Goal: Information Seeking & Learning: Learn about a topic

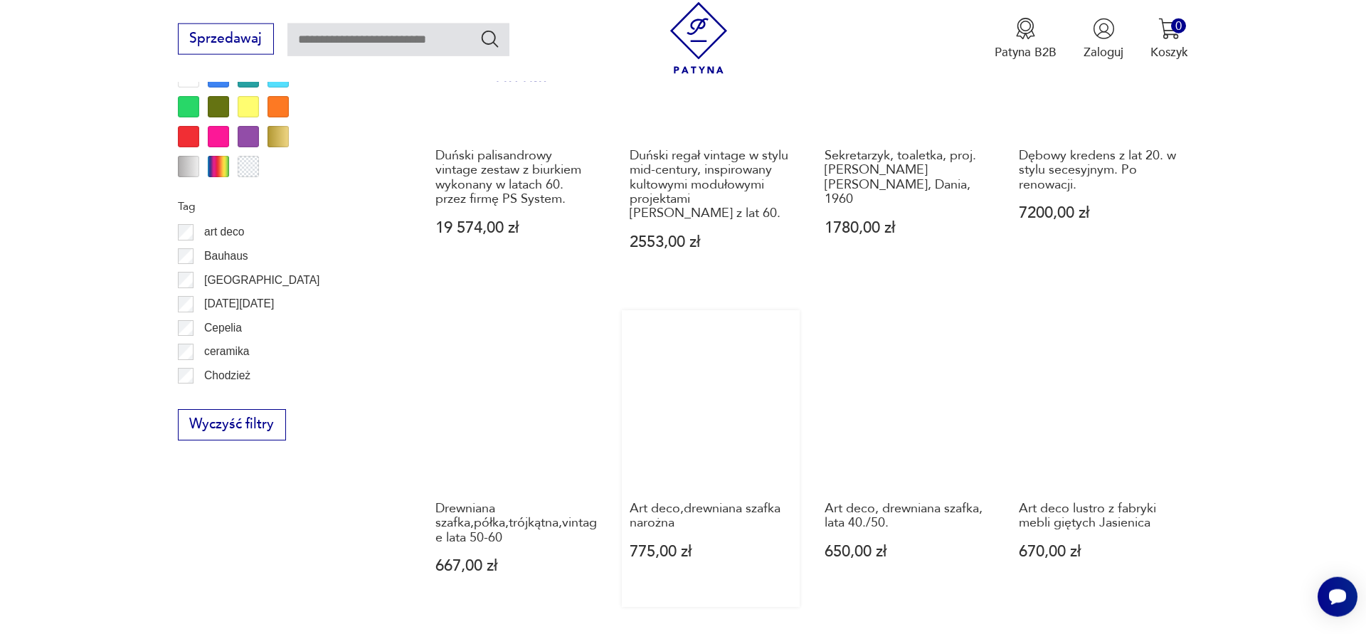
scroll to position [1715, 0]
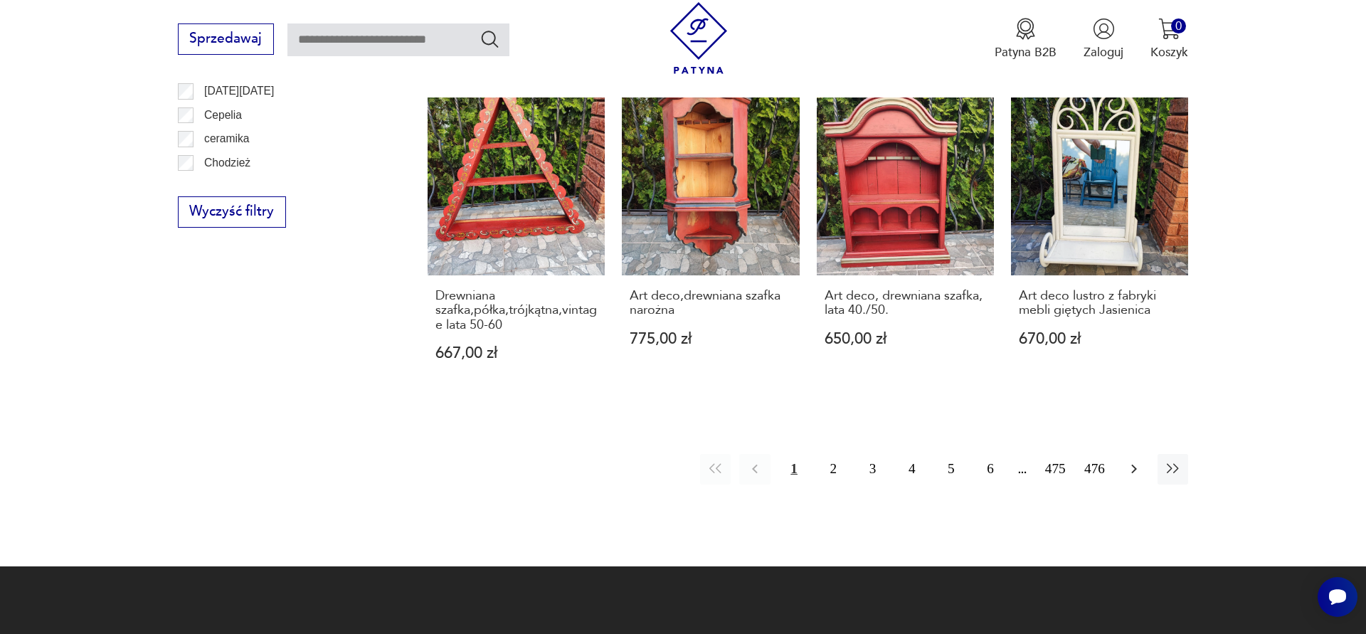
click at [1136, 454] on button "button" at bounding box center [1133, 469] width 31 height 31
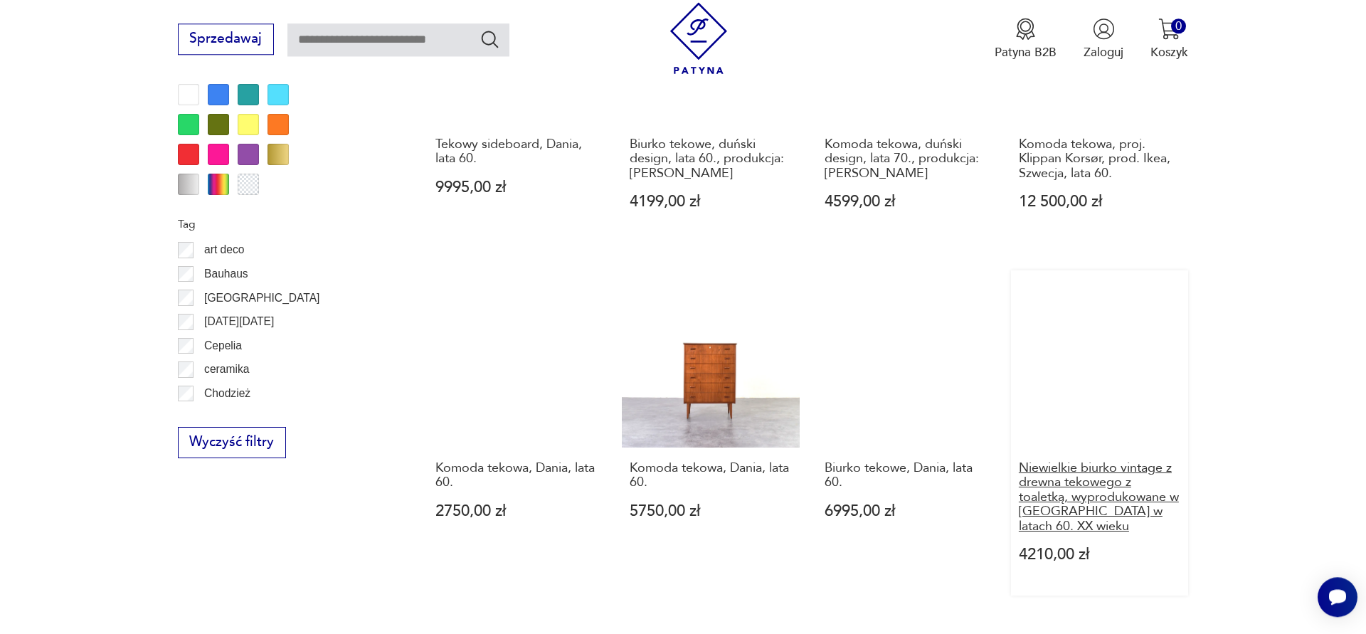
scroll to position [1708, 0]
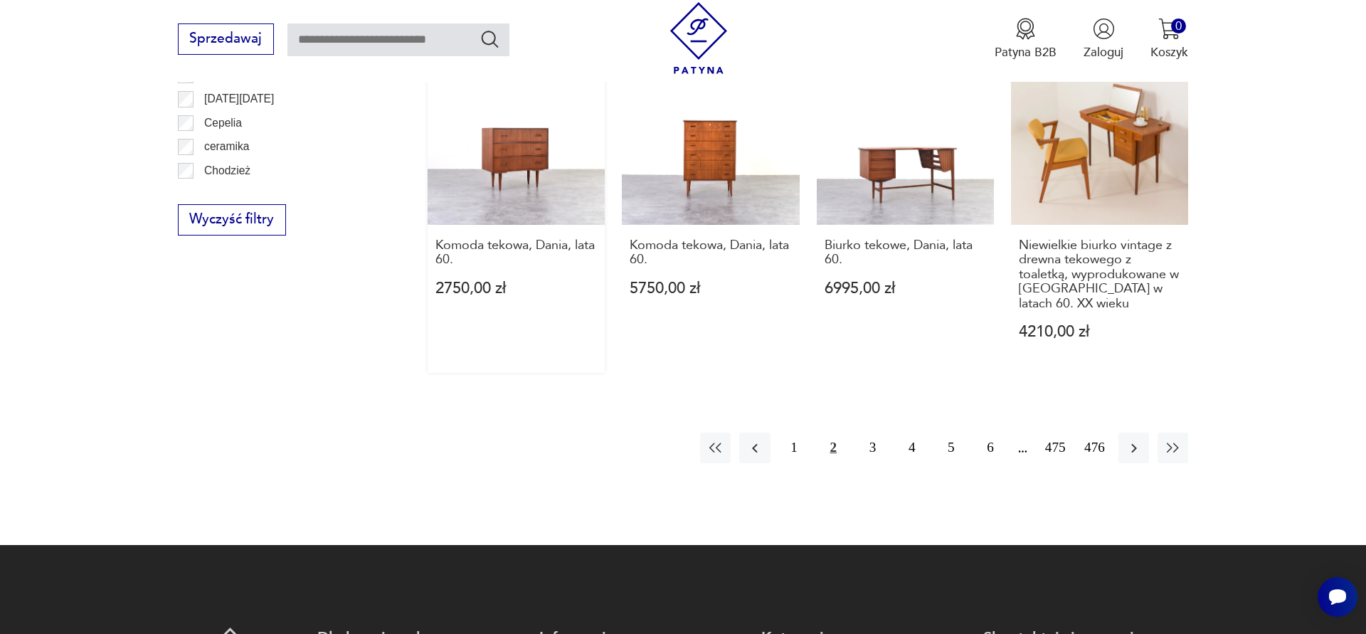
click at [516, 129] on link "Komoda tekowa, Dania, lata 60. 2750,00 zł" at bounding box center [516, 211] width 177 height 326
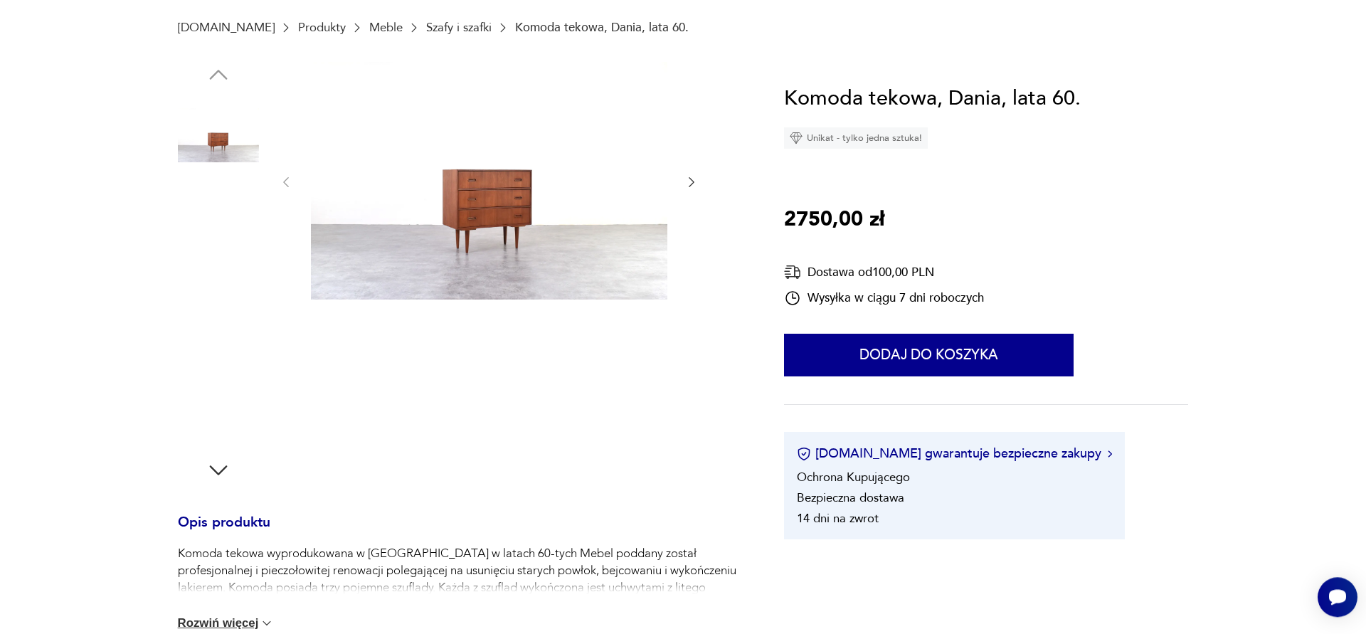
scroll to position [73, 0]
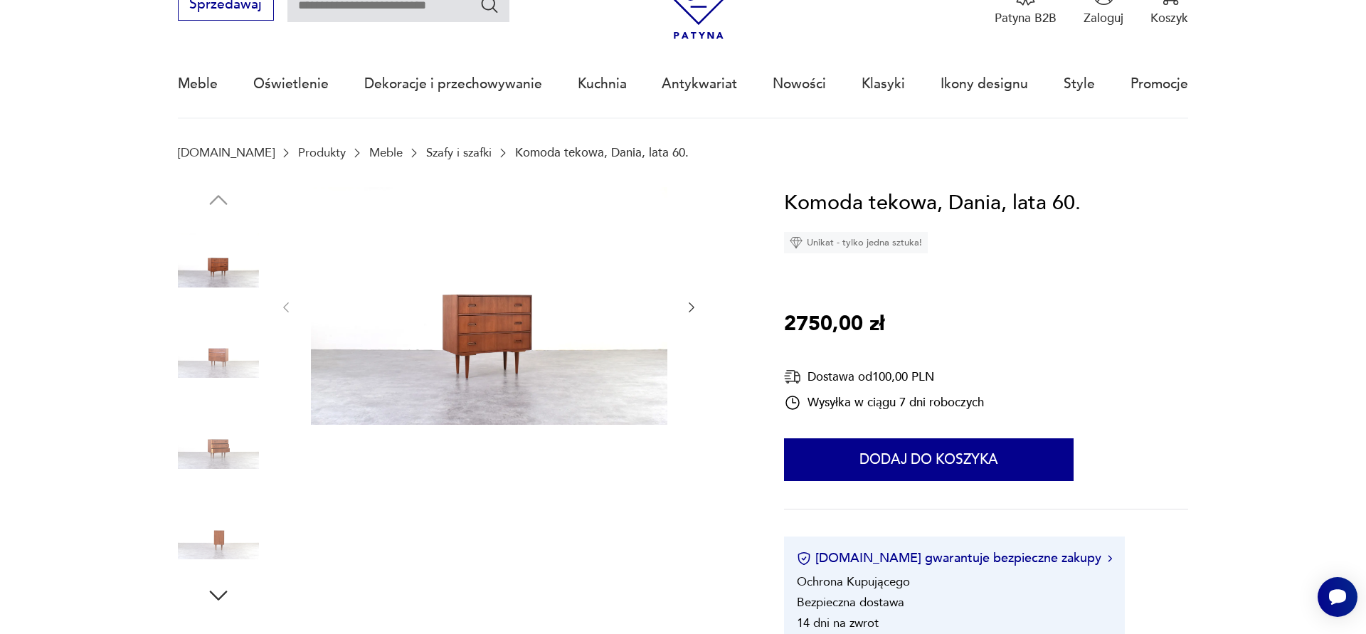
click at [692, 309] on icon "button" at bounding box center [691, 307] width 14 height 14
click at [693, 308] on icon "button" at bounding box center [691, 307] width 14 height 14
click at [694, 308] on icon "button" at bounding box center [692, 307] width 6 height 10
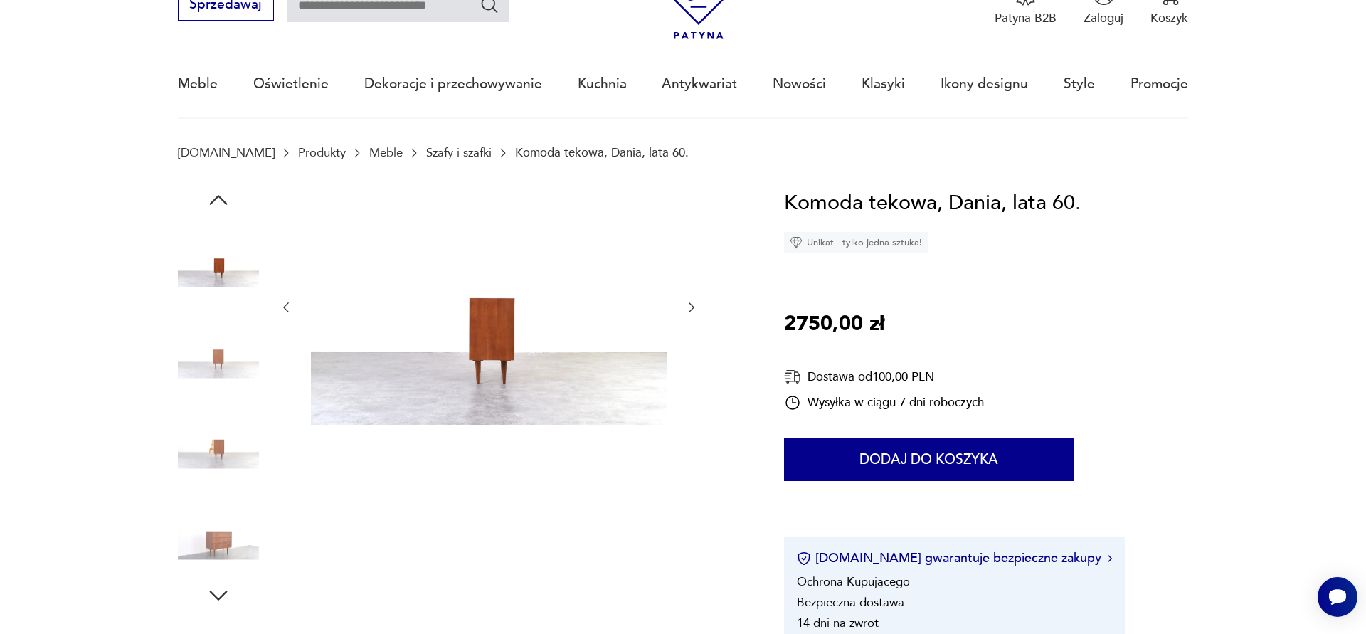
click at [697, 309] on icon "button" at bounding box center [691, 307] width 14 height 14
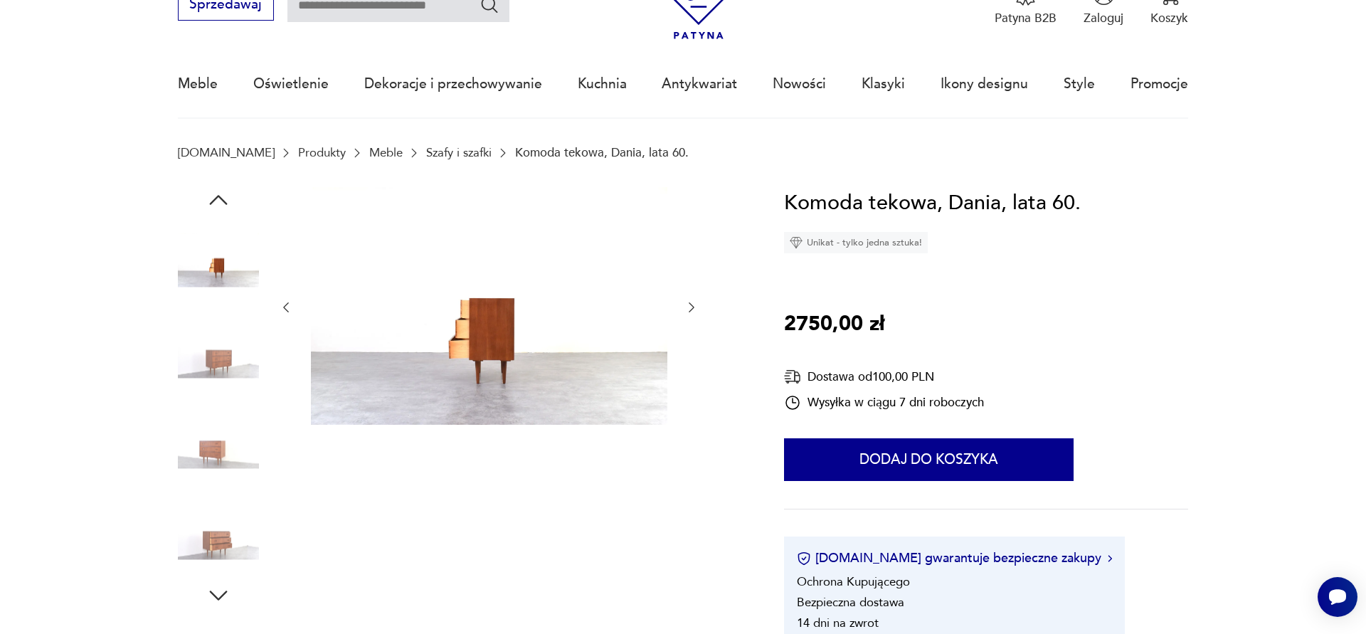
click at [704, 313] on div at bounding box center [461, 397] width 566 height 421
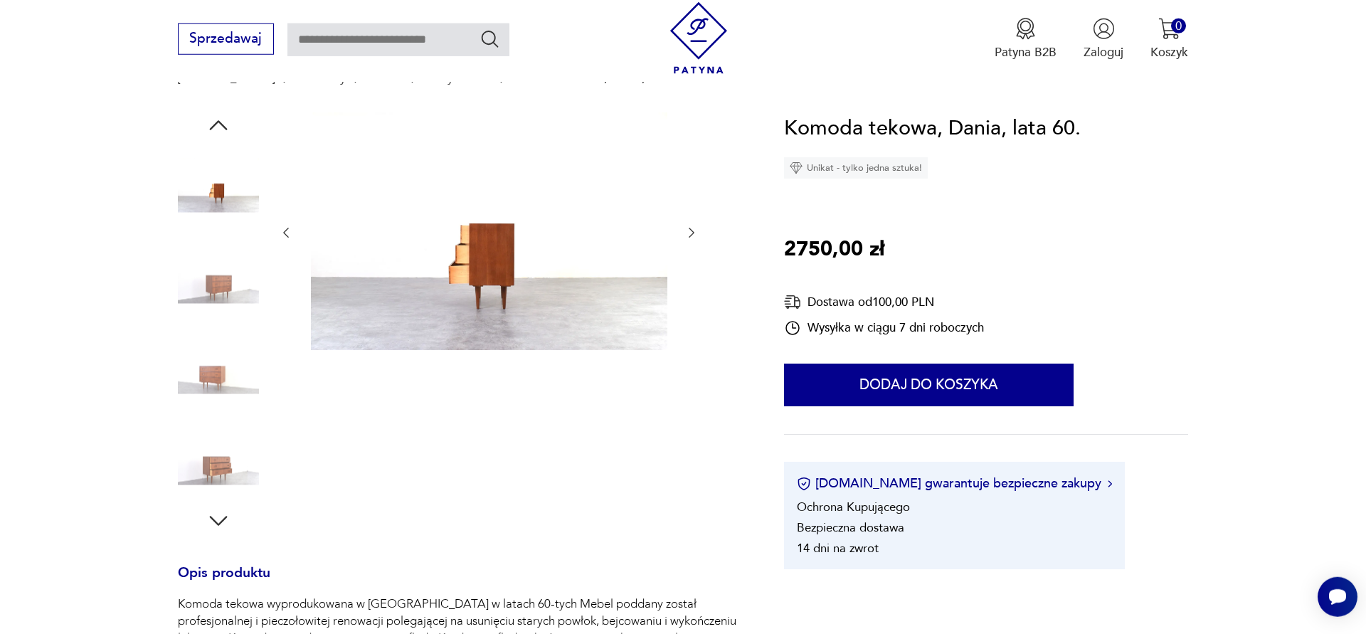
scroll to position [363, 0]
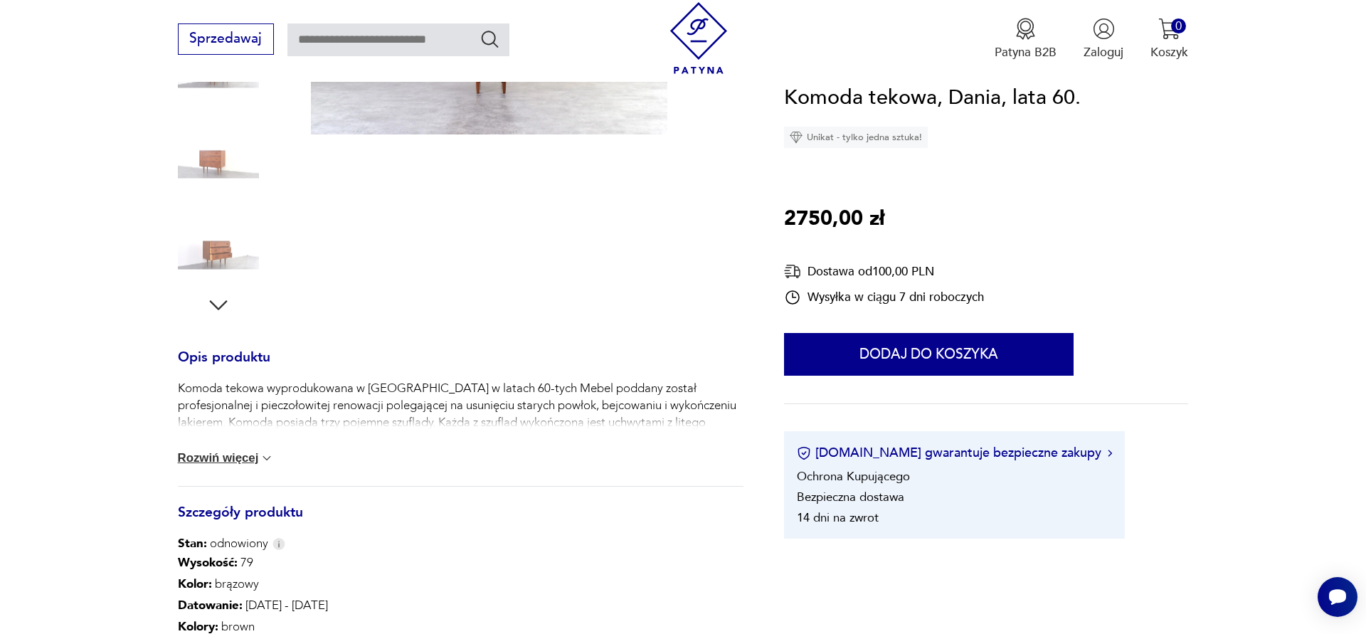
click at [249, 462] on button "Rozwiń więcej" at bounding box center [226, 458] width 97 height 14
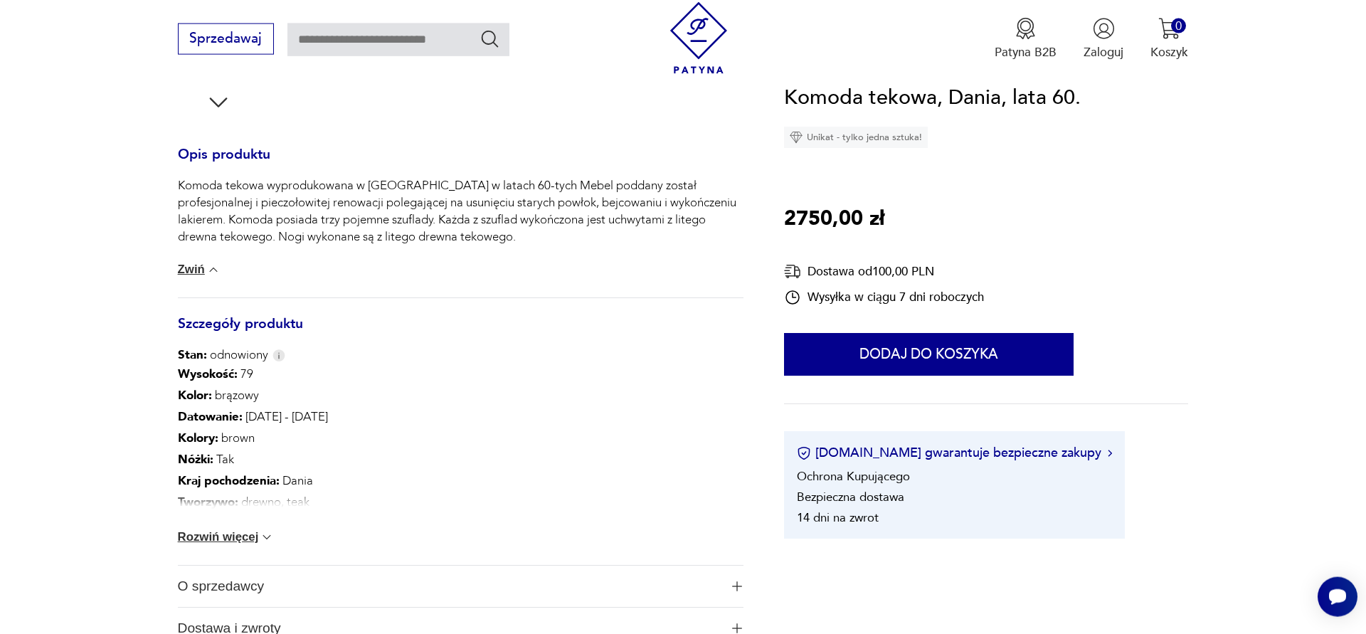
scroll to position [726, 0]
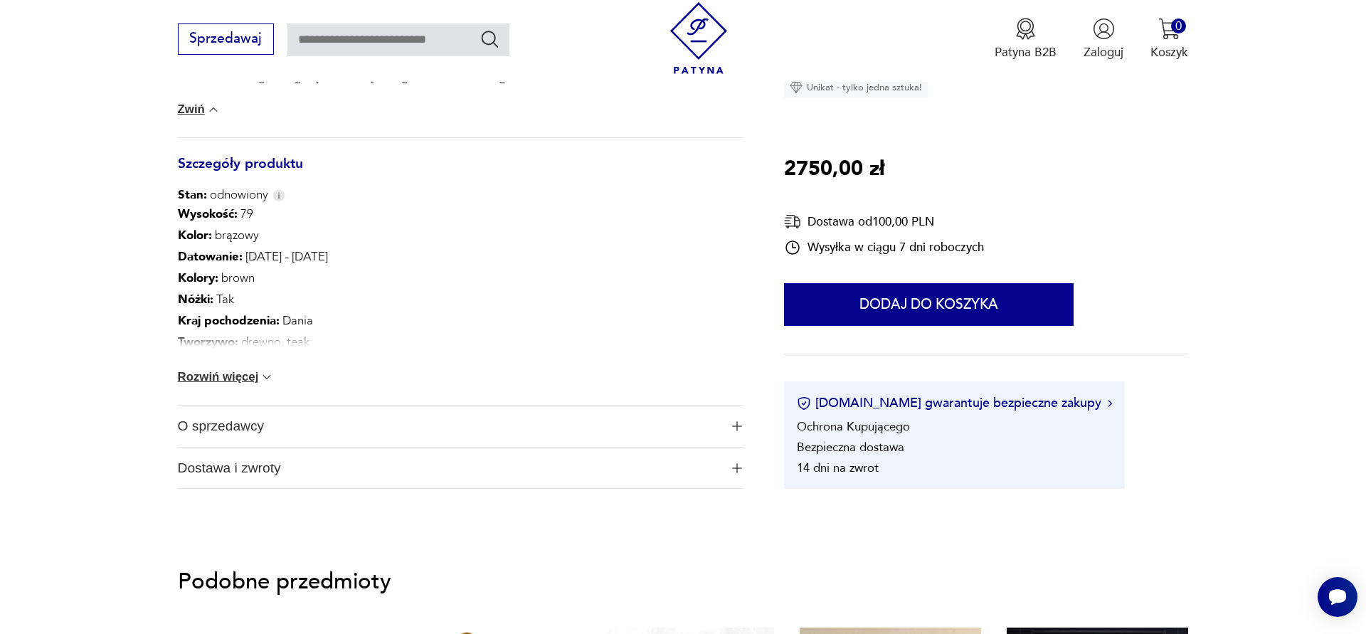
click at [230, 384] on button "Rozwiń więcej" at bounding box center [226, 377] width 97 height 14
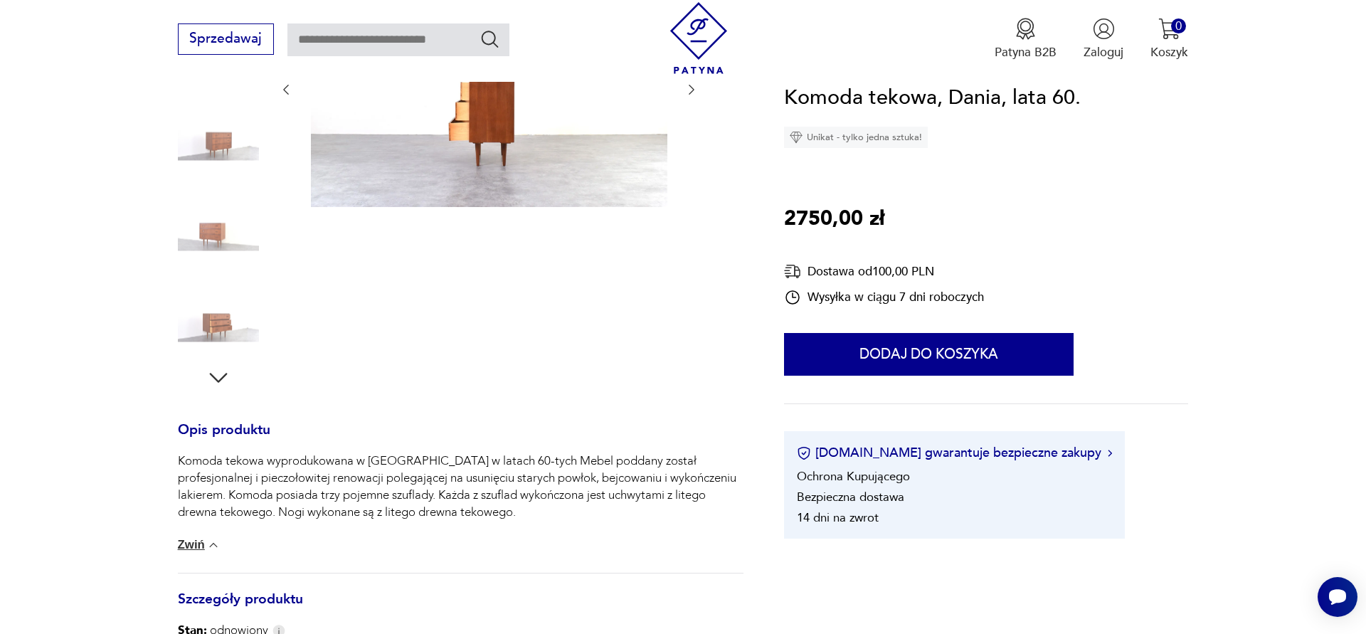
scroll to position [0, 0]
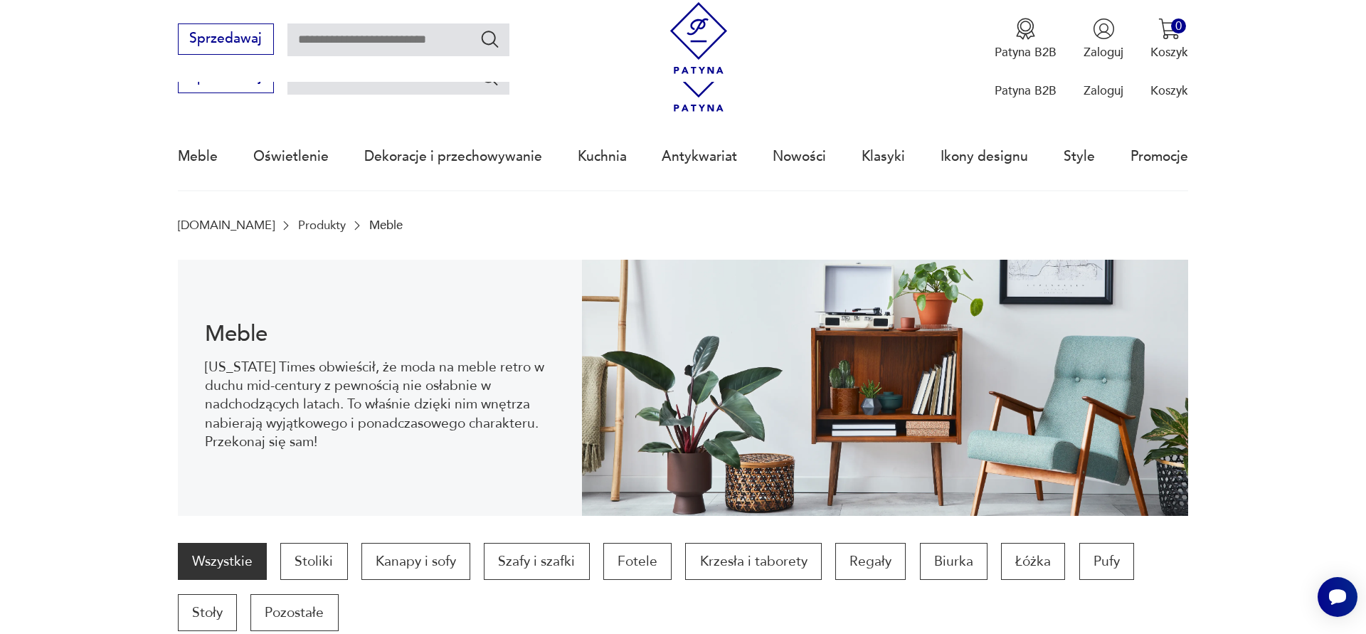
scroll to position [1690, 0]
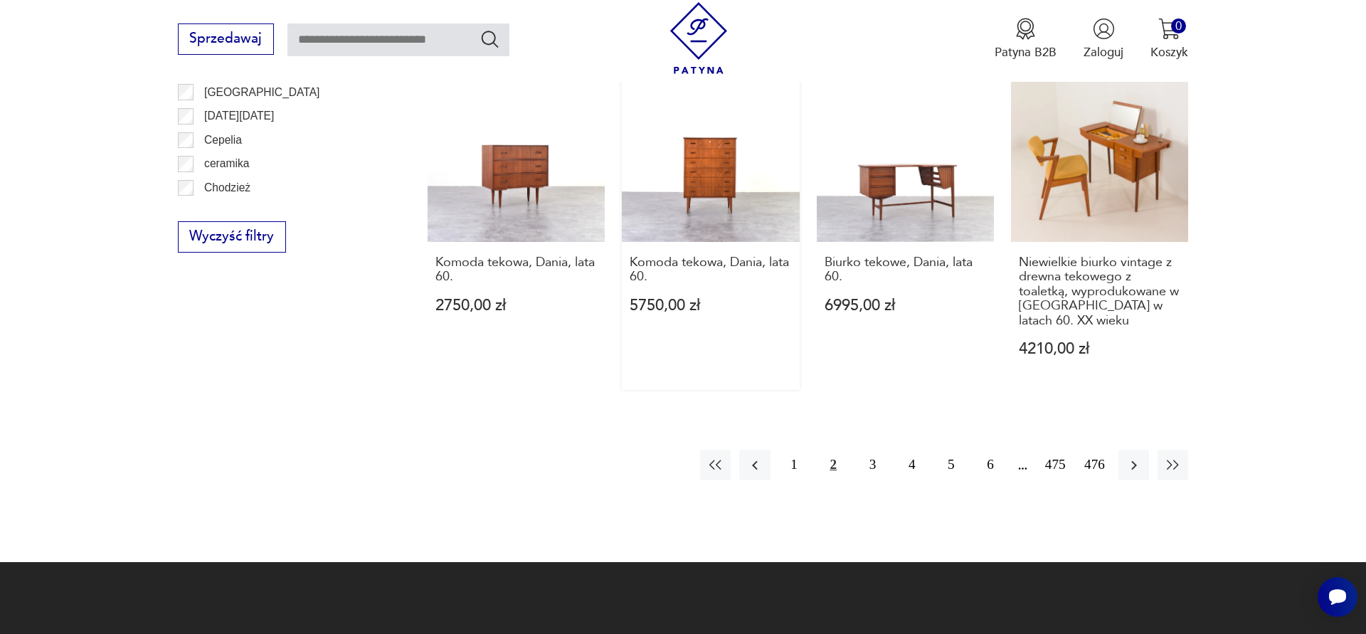
click at [727, 156] on link "Komoda tekowa, Dania, lata 60. 5750,00 zł" at bounding box center [710, 228] width 177 height 326
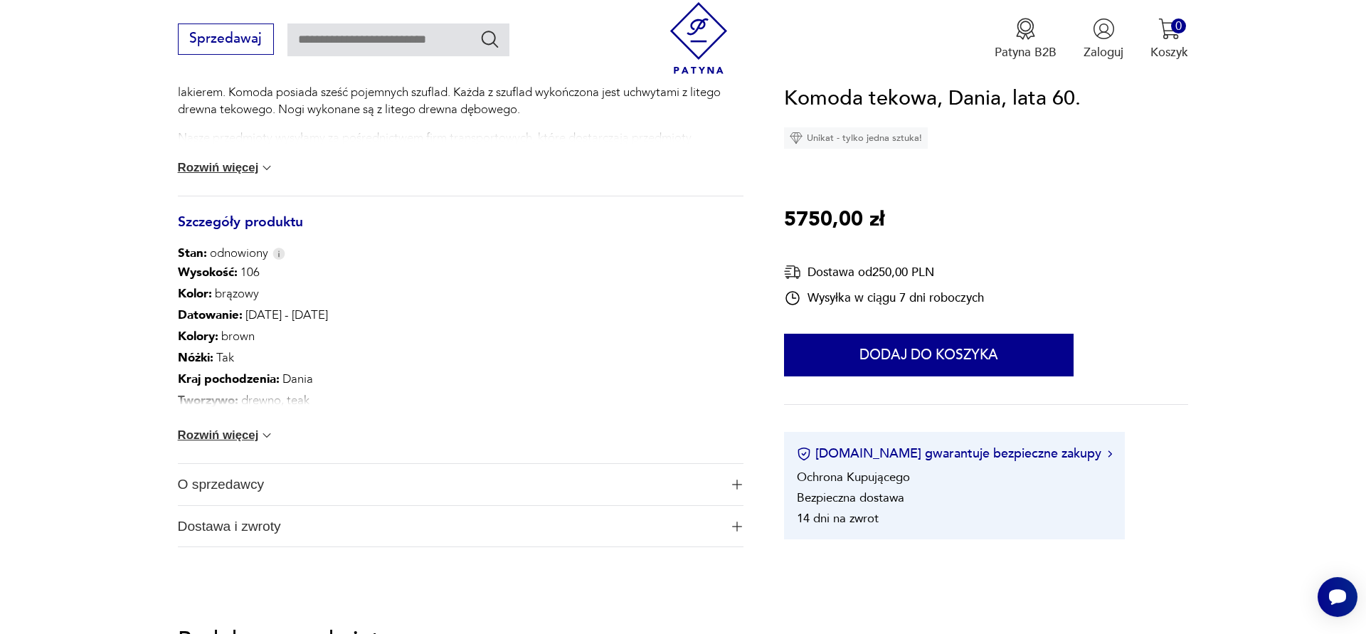
scroll to position [726, 0]
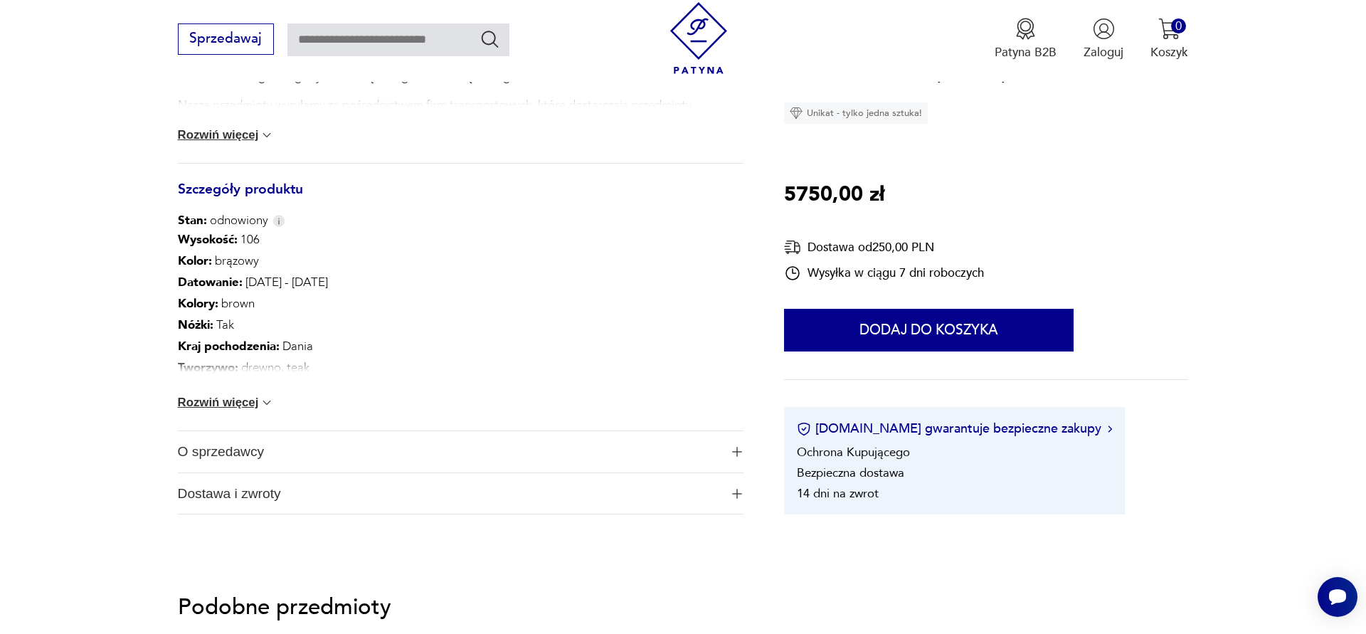
click at [245, 403] on button "Rozwiń więcej" at bounding box center [226, 403] width 97 height 14
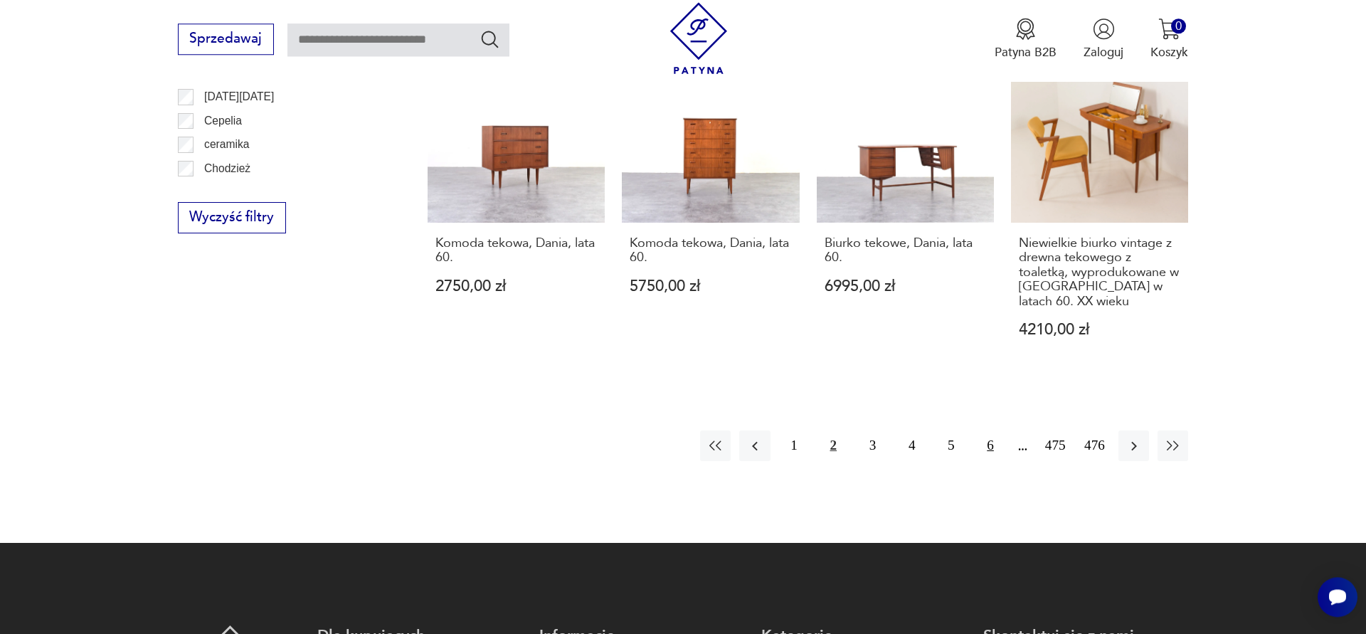
scroll to position [1630, 0]
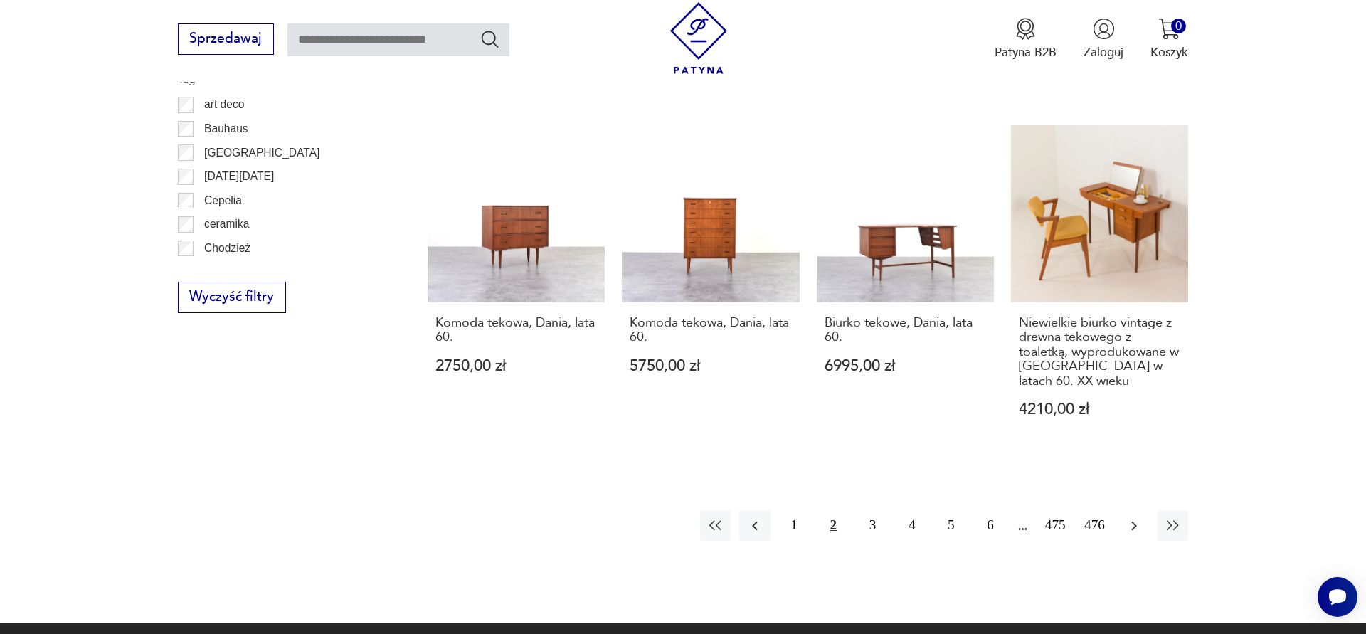
click at [1133, 517] on icon "button" at bounding box center [1134, 525] width 17 height 17
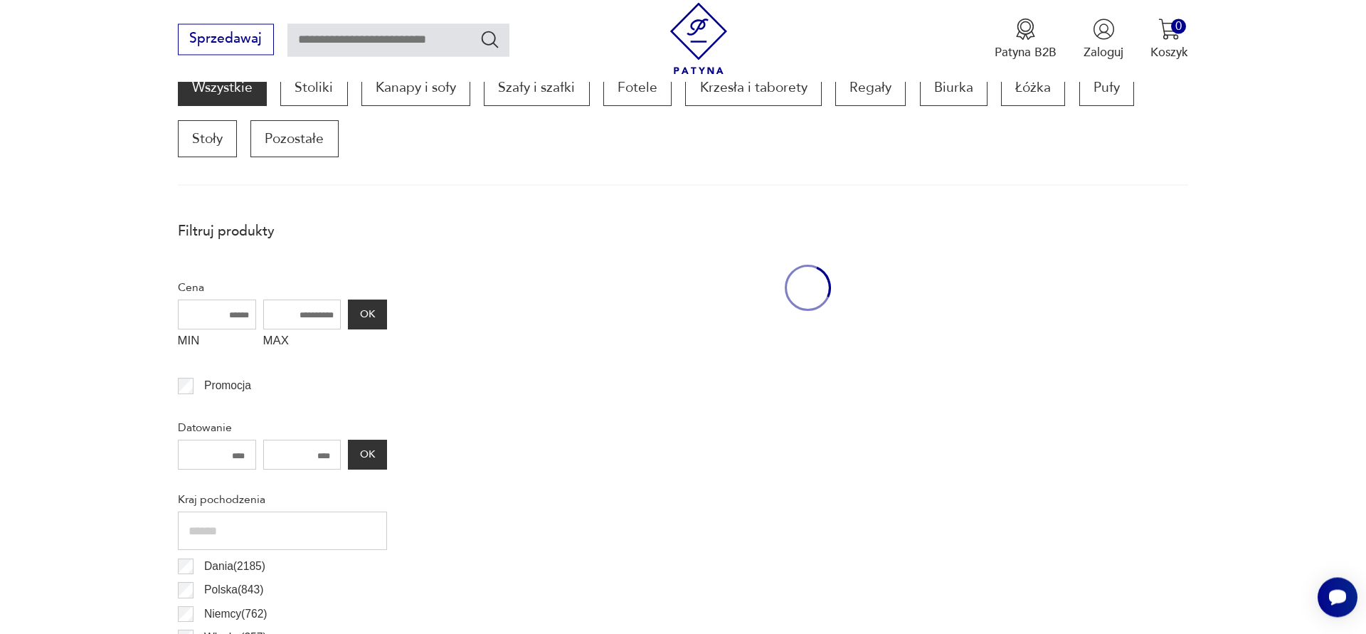
scroll to position [473, 0]
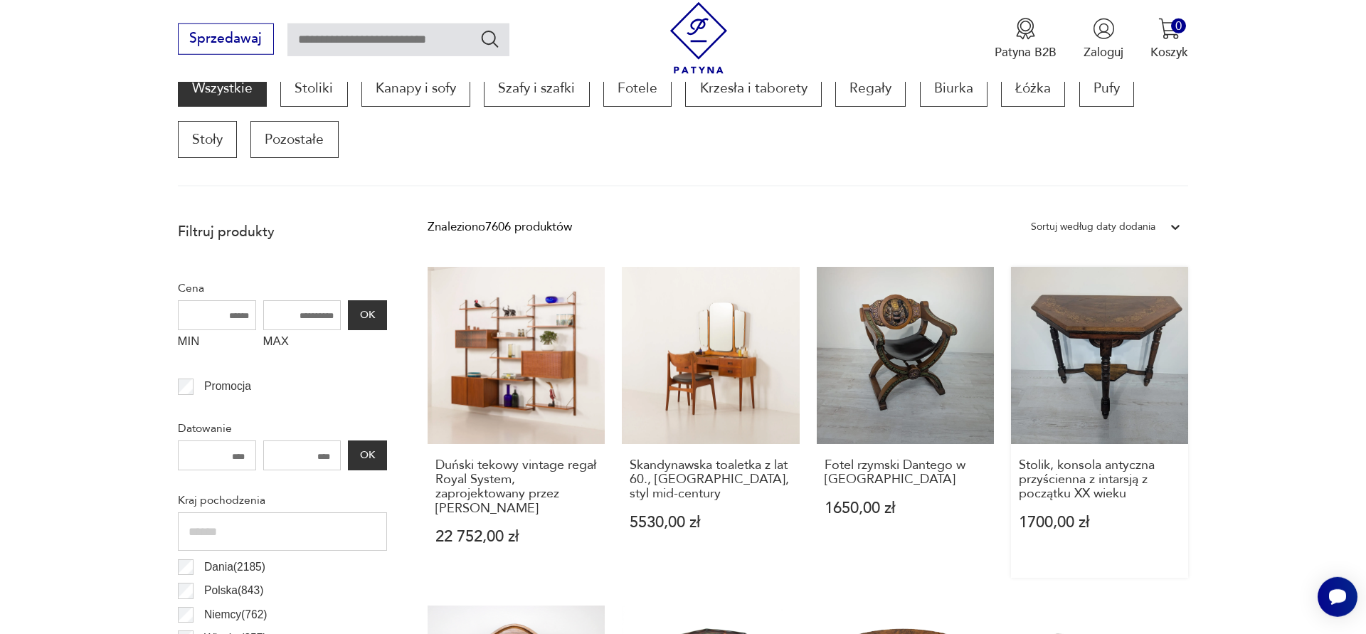
click at [1121, 319] on link "Stolik, konsola antyczna przyścienna z intarsją z początku XX wieku 1700,00 zł" at bounding box center [1099, 422] width 177 height 311
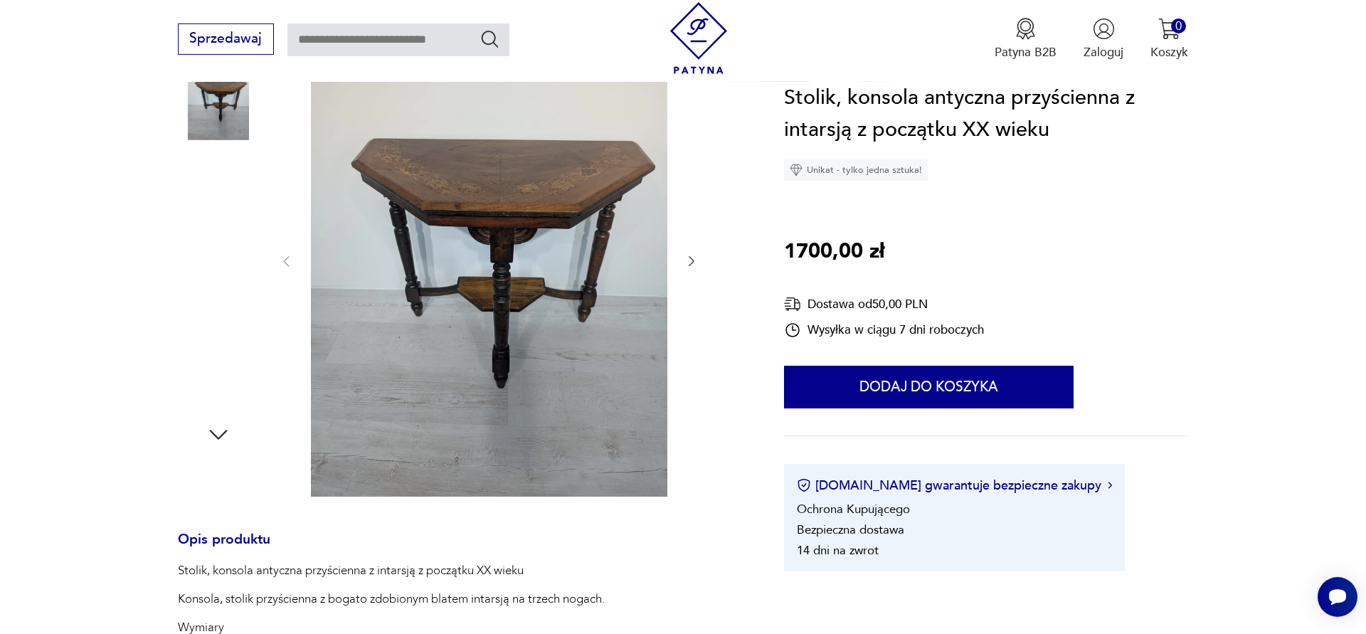
scroll to position [508, 0]
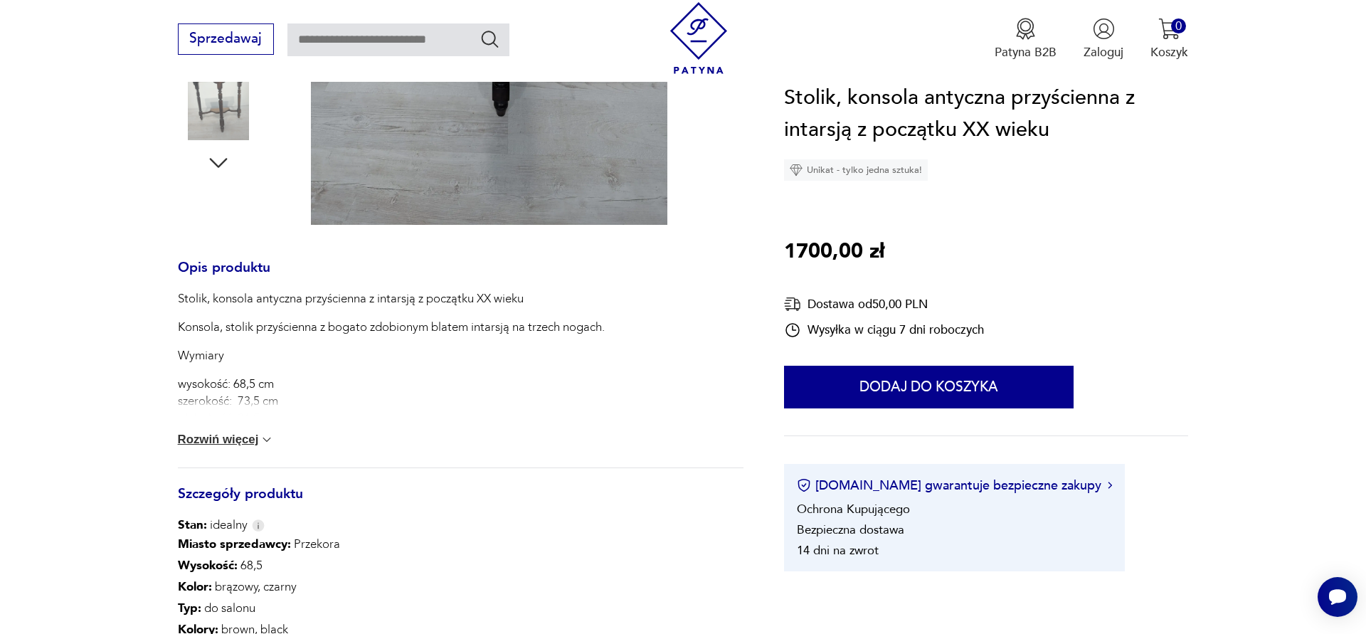
click at [264, 438] on button "Rozwiń więcej" at bounding box center [226, 440] width 97 height 14
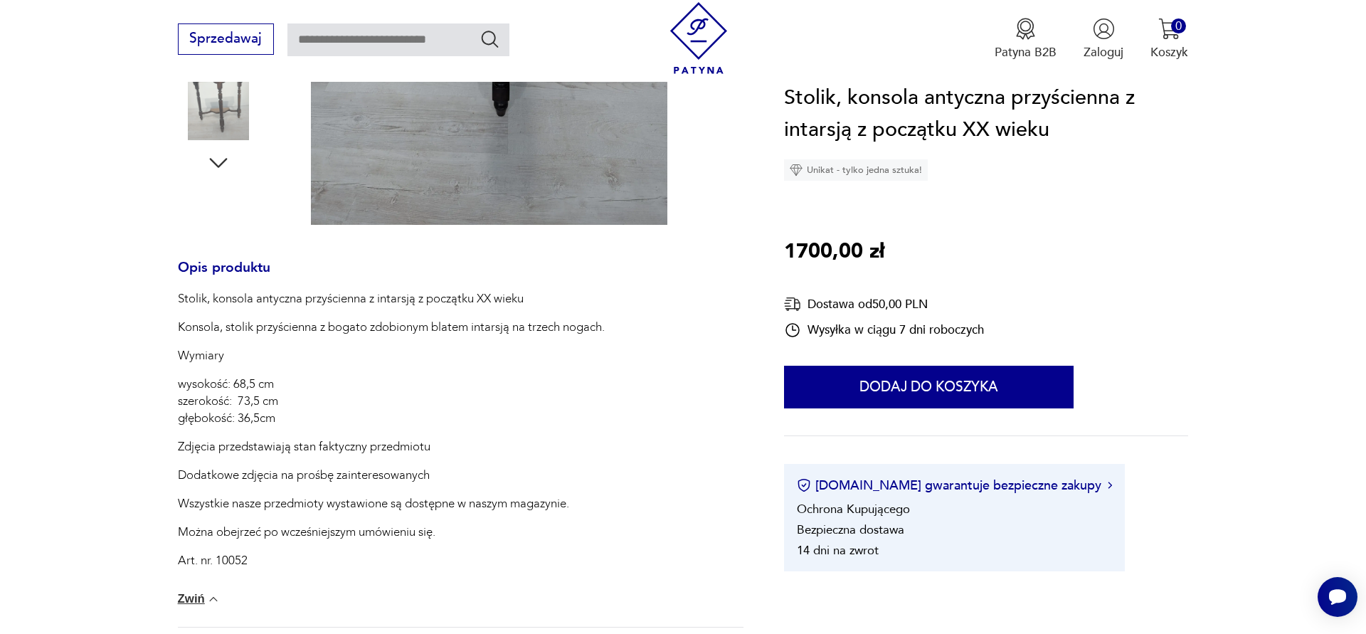
scroll to position [218, 0]
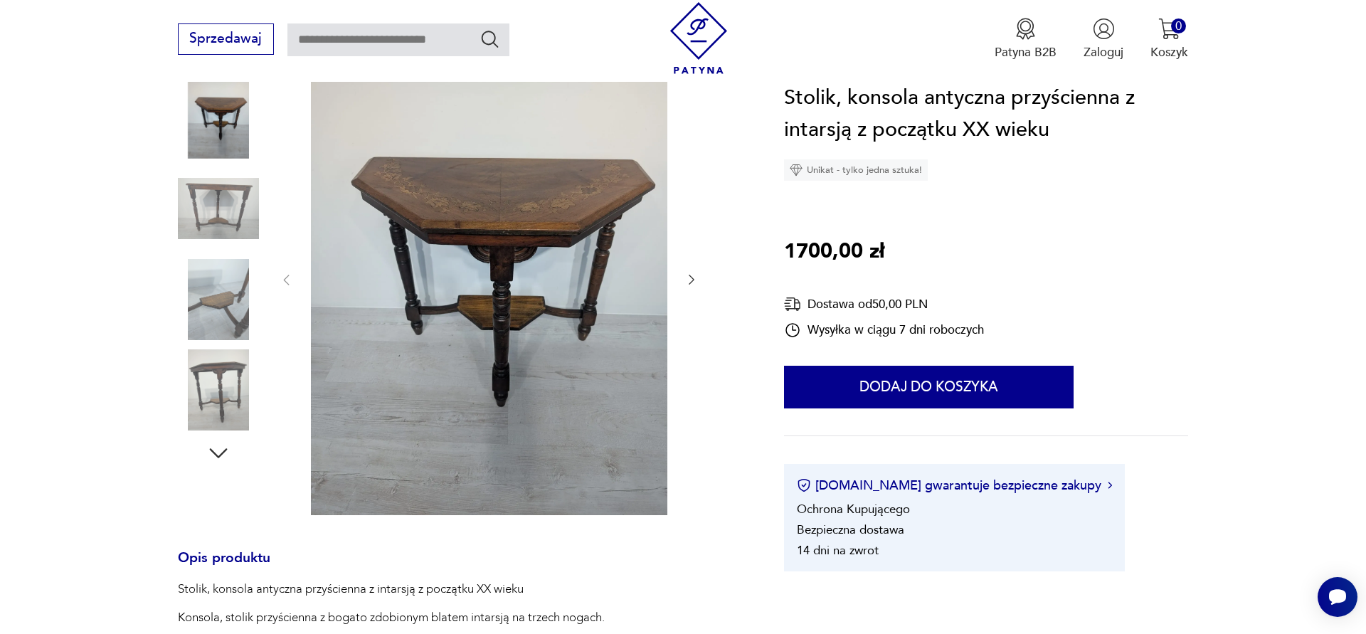
click at [682, 282] on div at bounding box center [489, 280] width 420 height 477
click at [688, 281] on icon "button" at bounding box center [691, 279] width 14 height 14
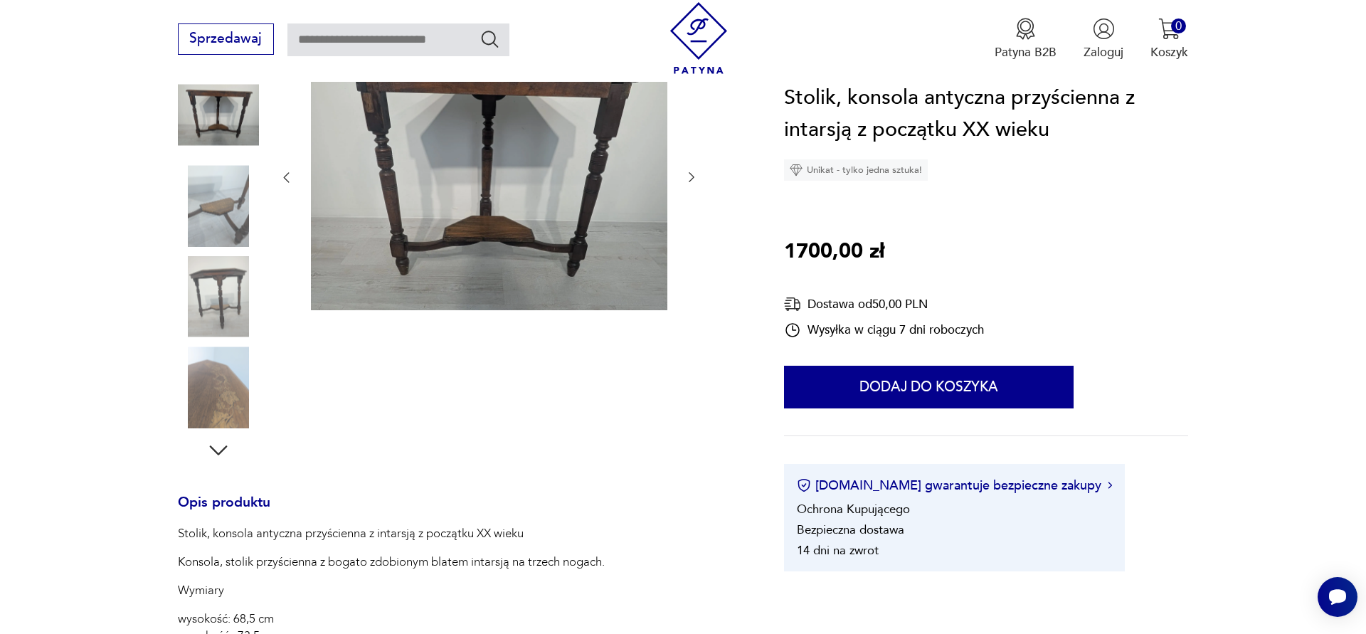
click at [688, 281] on div at bounding box center [489, 178] width 420 height 272
click at [692, 176] on icon "button" at bounding box center [692, 178] width 6 height 10
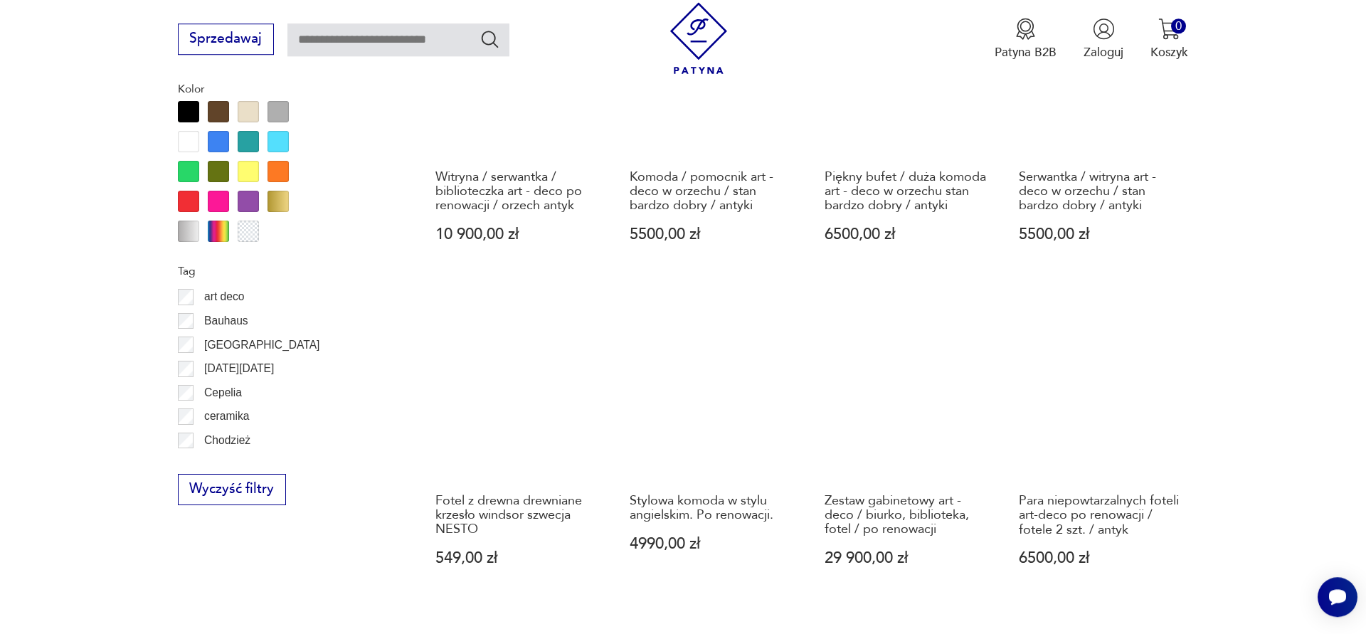
scroll to position [1490, 0]
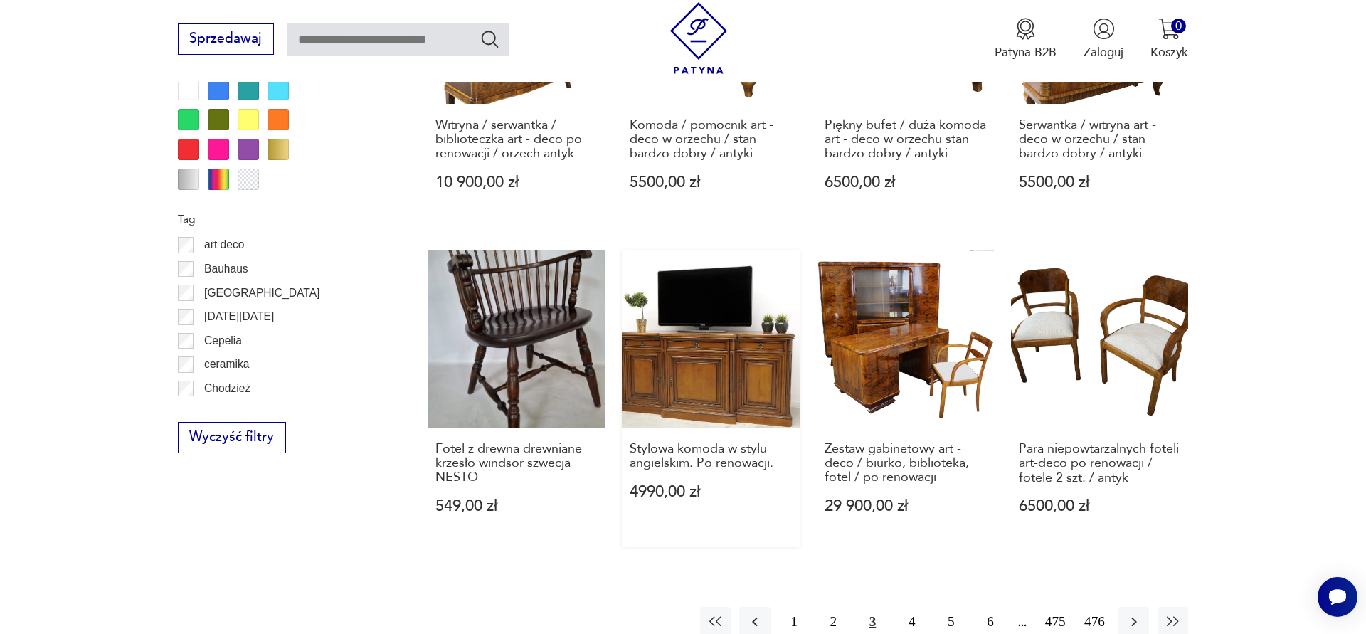
click at [694, 347] on link "Stylowa komoda w stylu angielskim. Po renowacji. 4990,00 zł" at bounding box center [710, 398] width 177 height 297
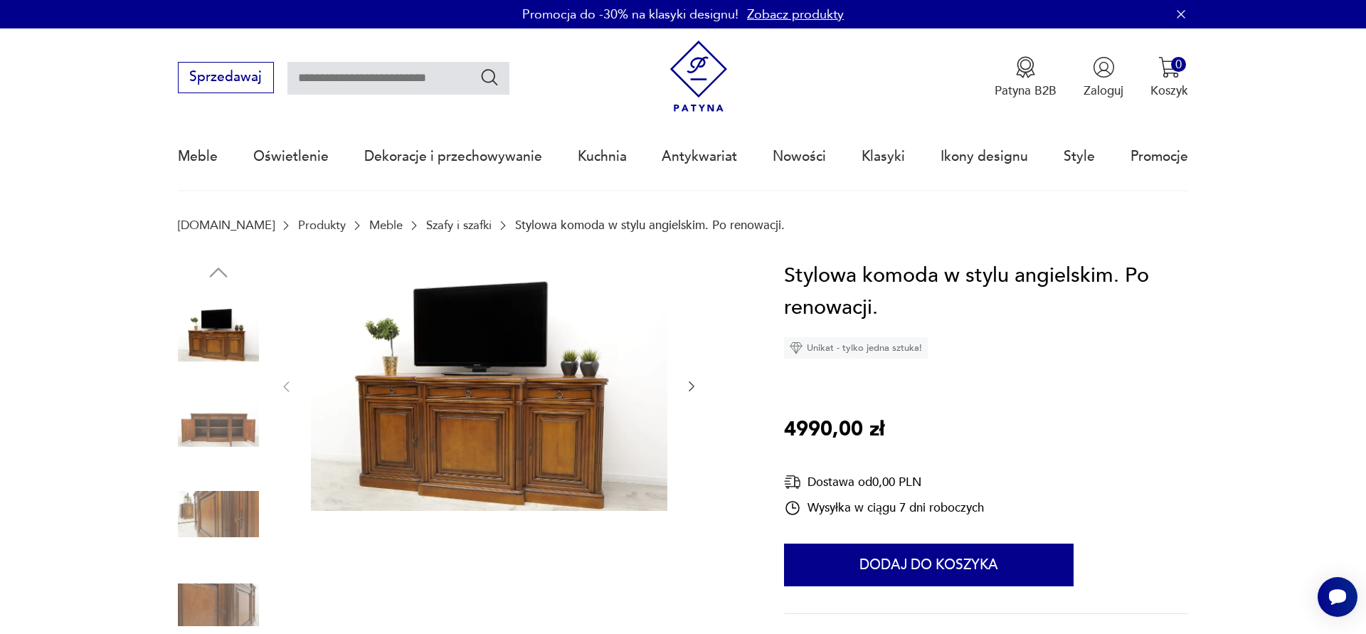
click at [694, 386] on icon "button" at bounding box center [691, 386] width 14 height 14
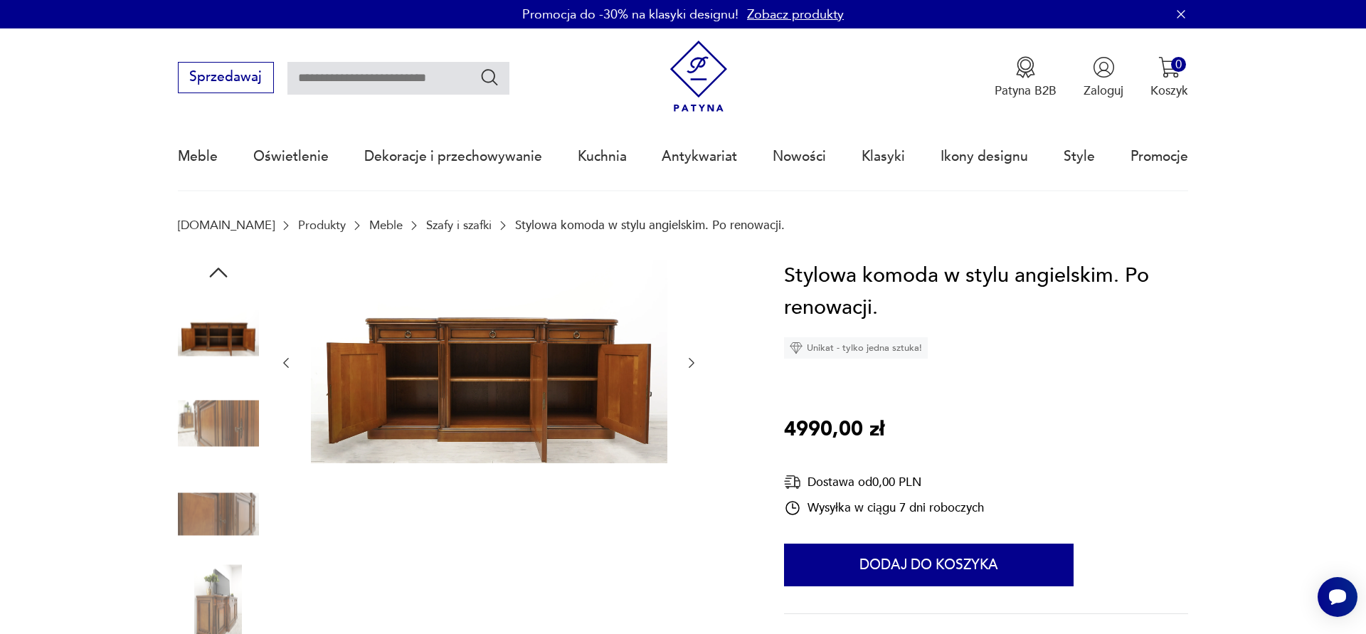
click at [694, 386] on div at bounding box center [489, 363] width 420 height 207
click at [688, 368] on icon "button" at bounding box center [691, 363] width 14 height 14
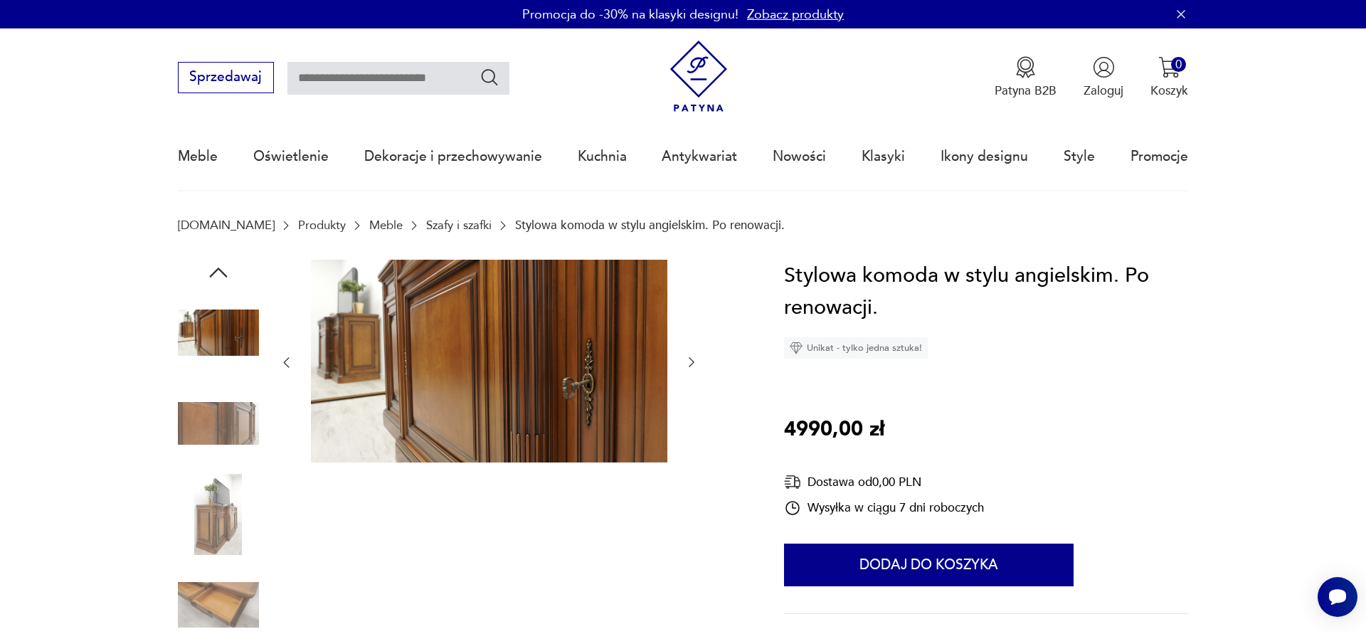
click at [688, 368] on icon "button" at bounding box center [691, 362] width 14 height 14
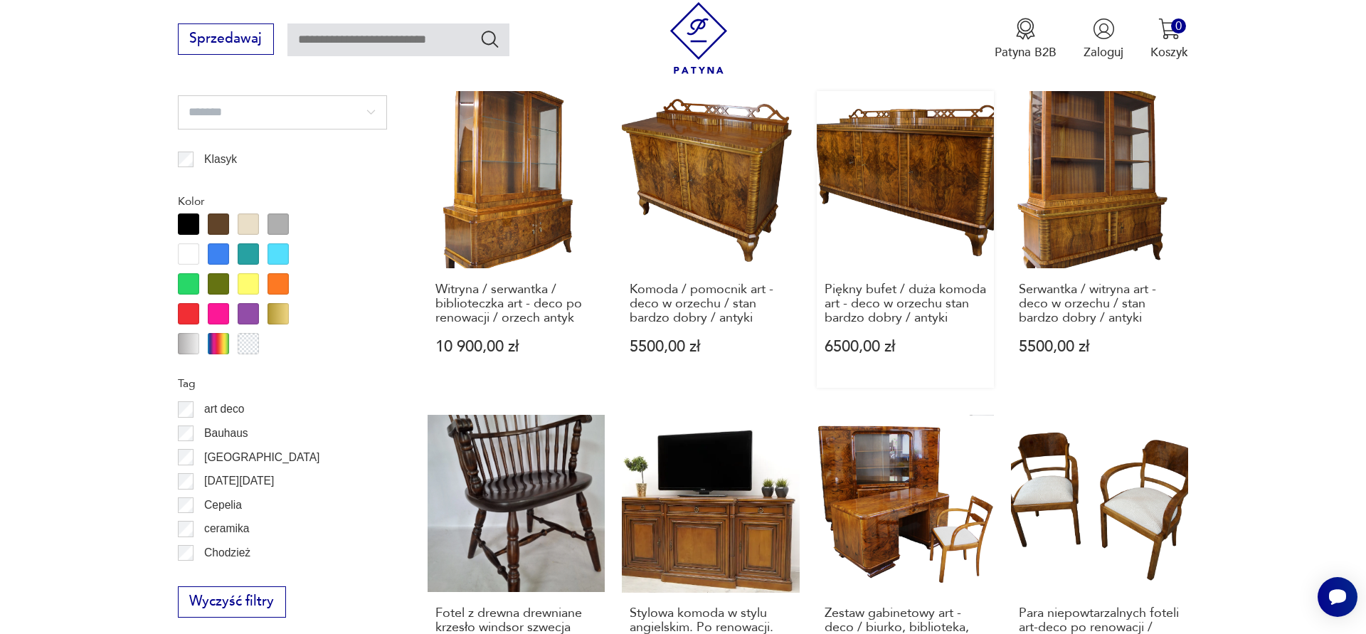
scroll to position [1616, 0]
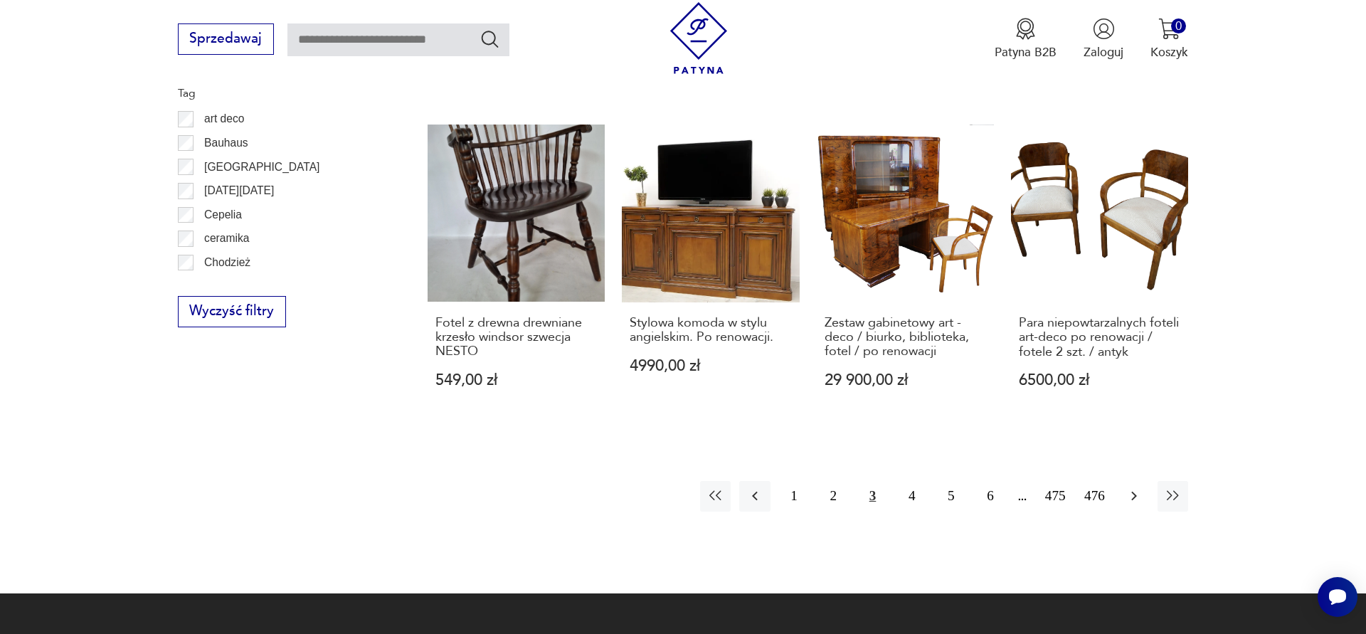
click at [1128, 487] on icon "button" at bounding box center [1134, 495] width 17 height 17
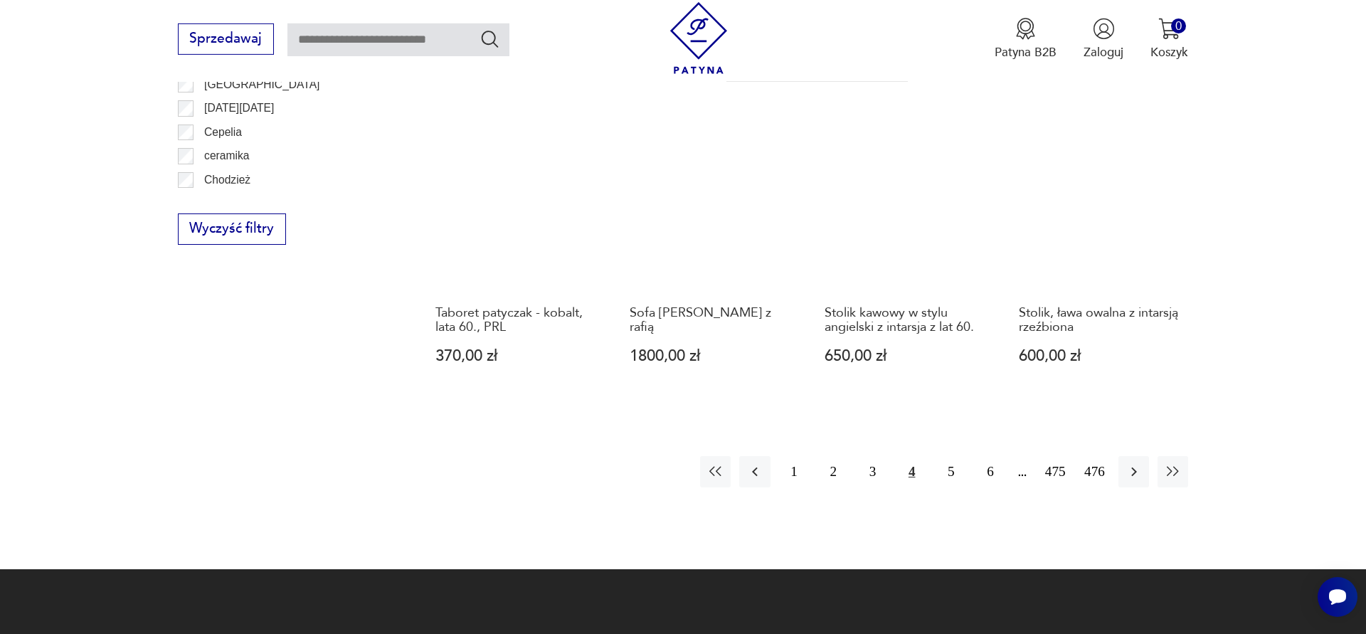
scroll to position [1853, 0]
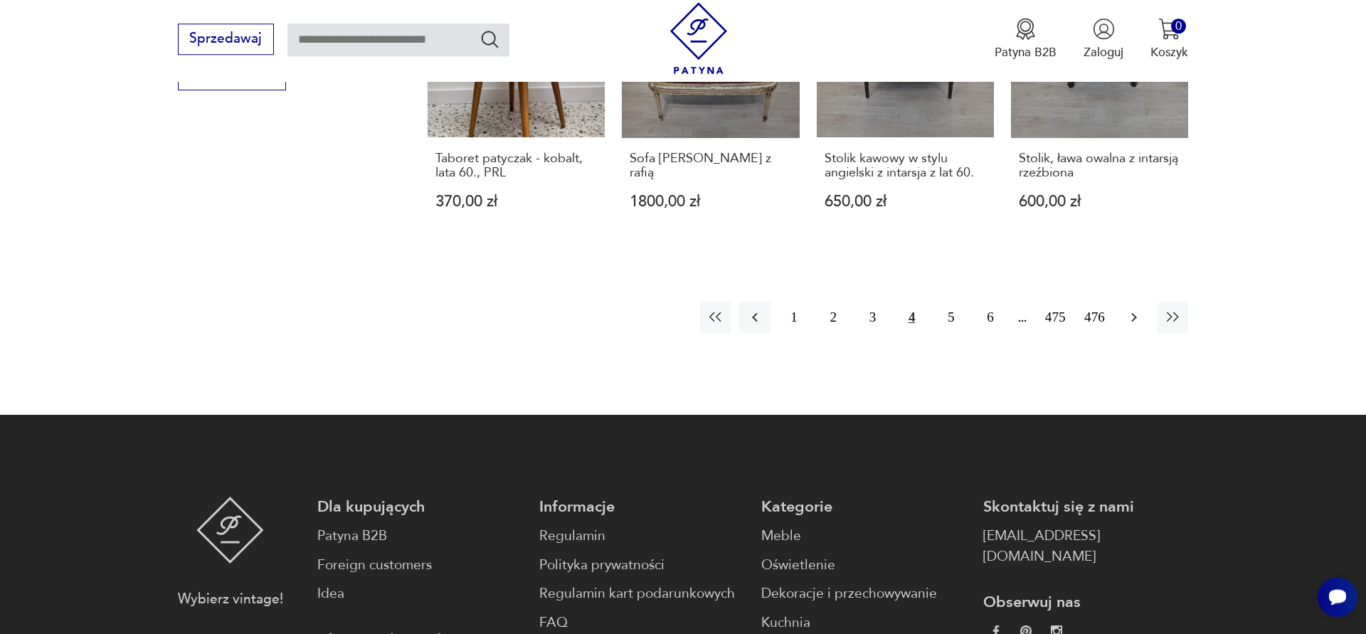
click at [1133, 313] on icon "button" at bounding box center [1134, 317] width 6 height 9
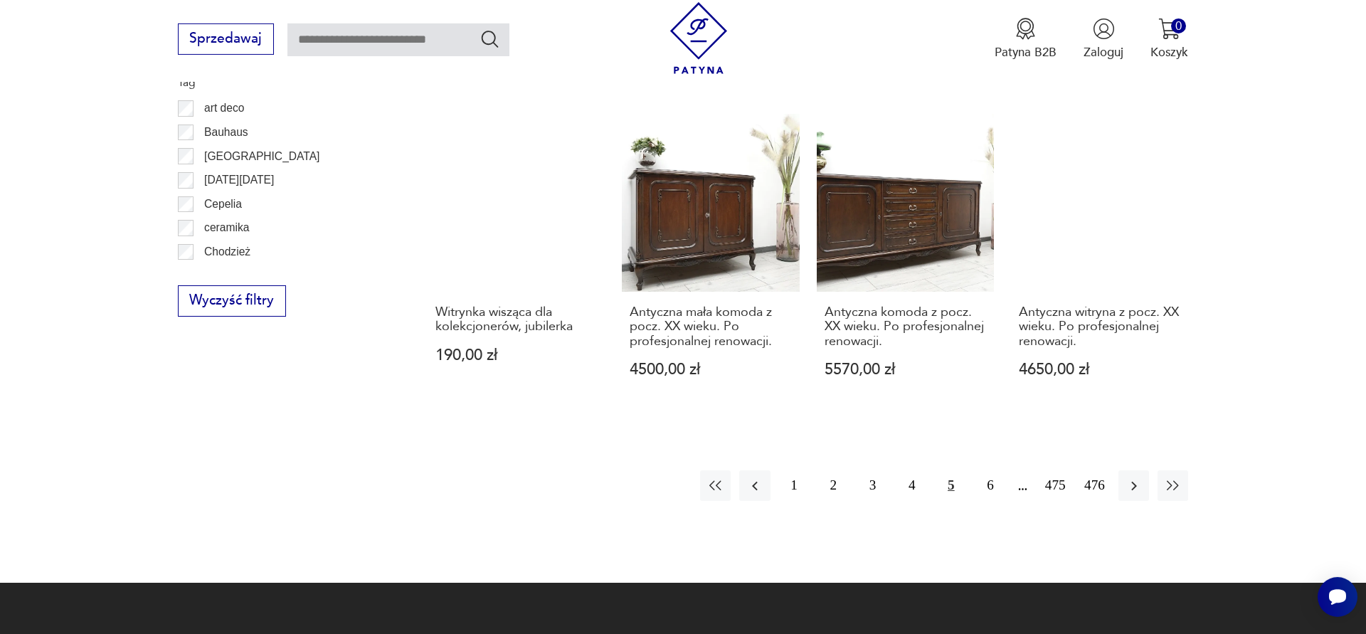
scroll to position [1780, 0]
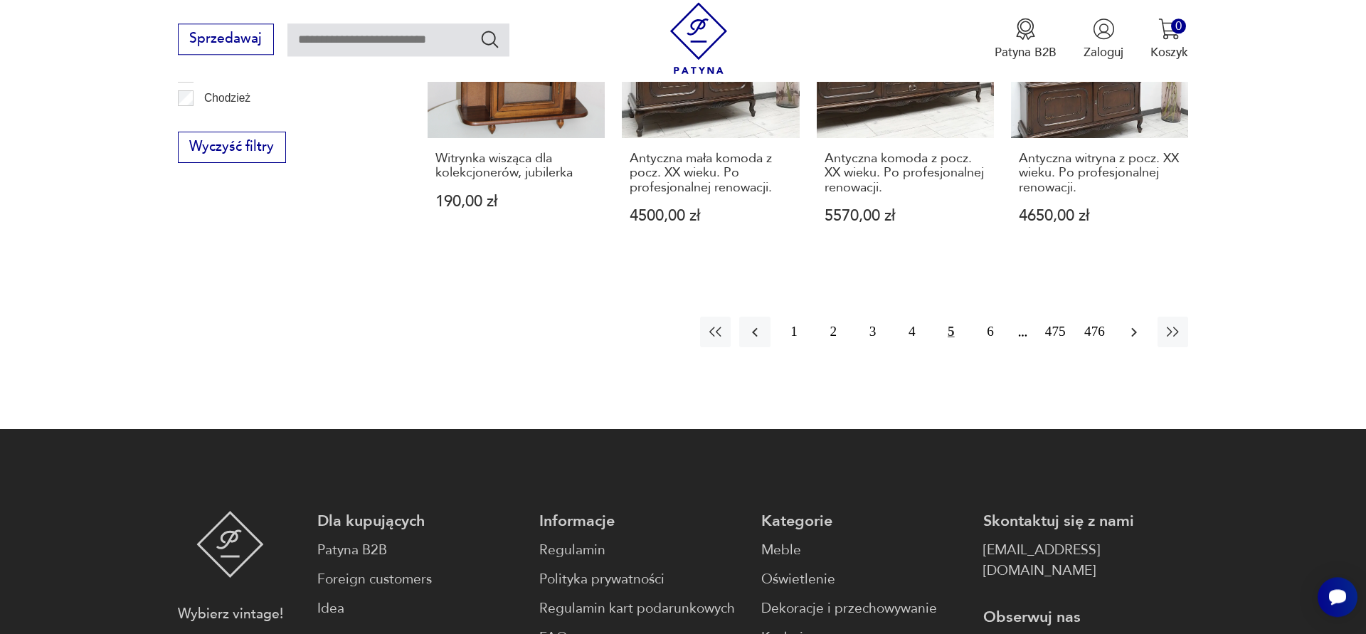
click at [1129, 331] on icon "button" at bounding box center [1134, 332] width 17 height 17
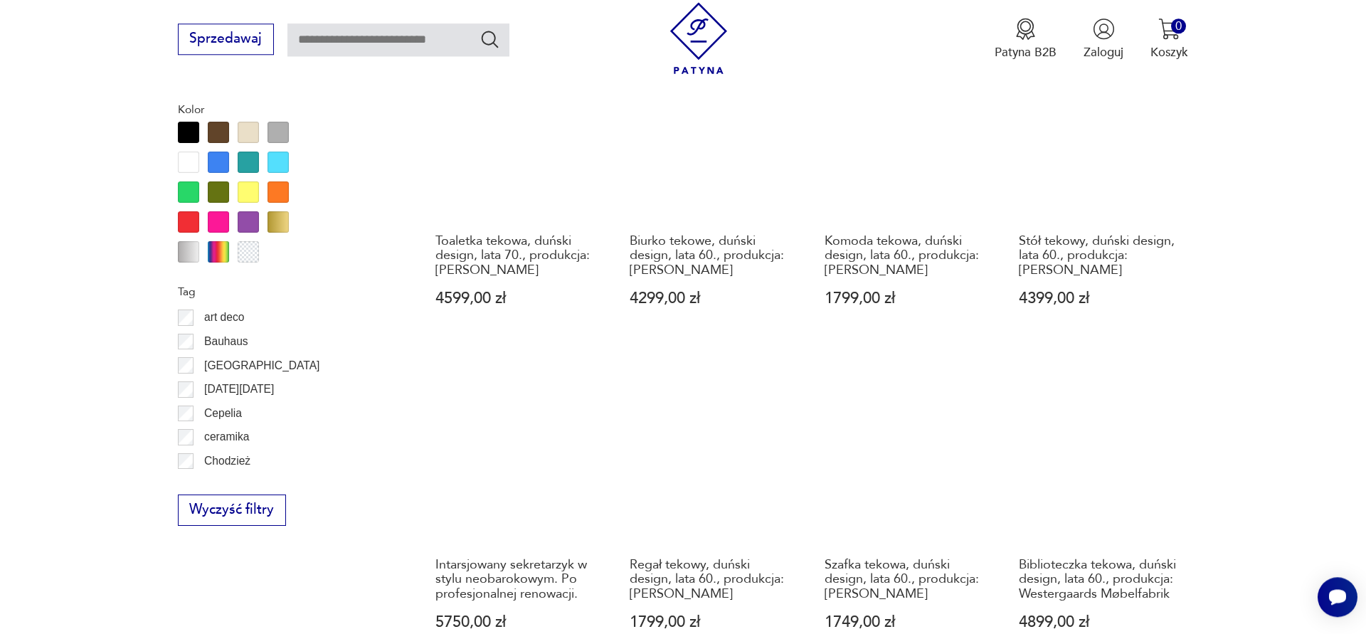
scroll to position [1708, 0]
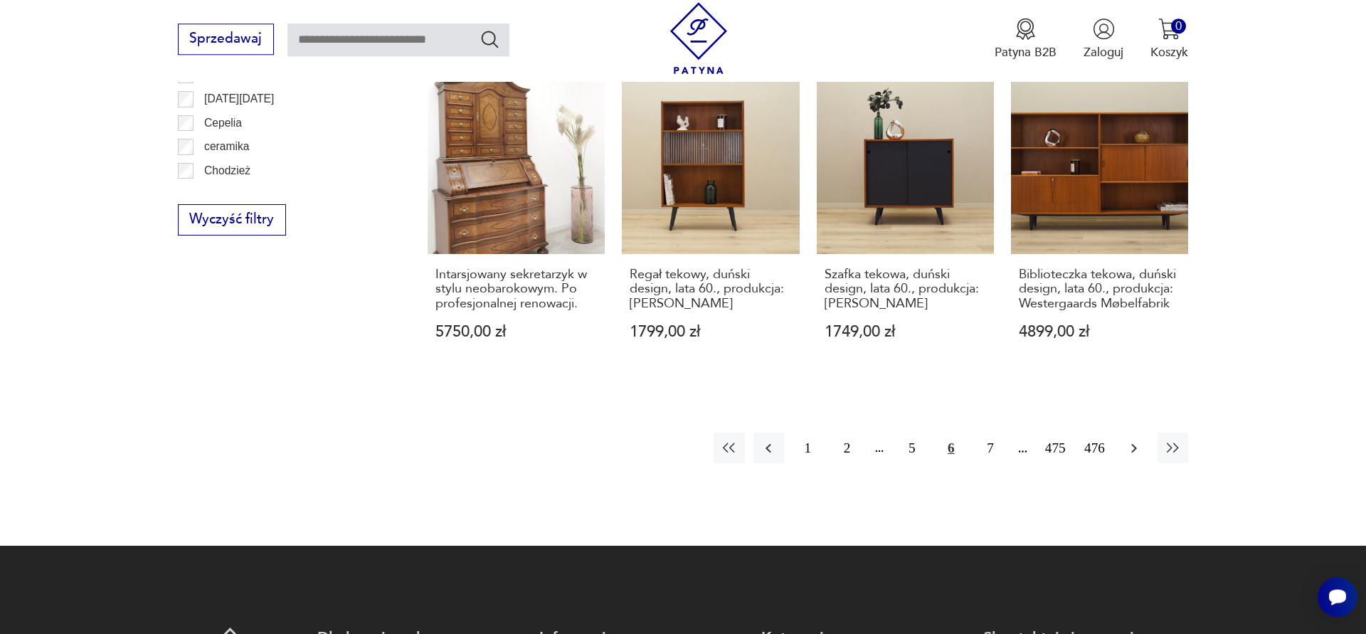
click at [1134, 440] on icon "button" at bounding box center [1134, 448] width 17 height 17
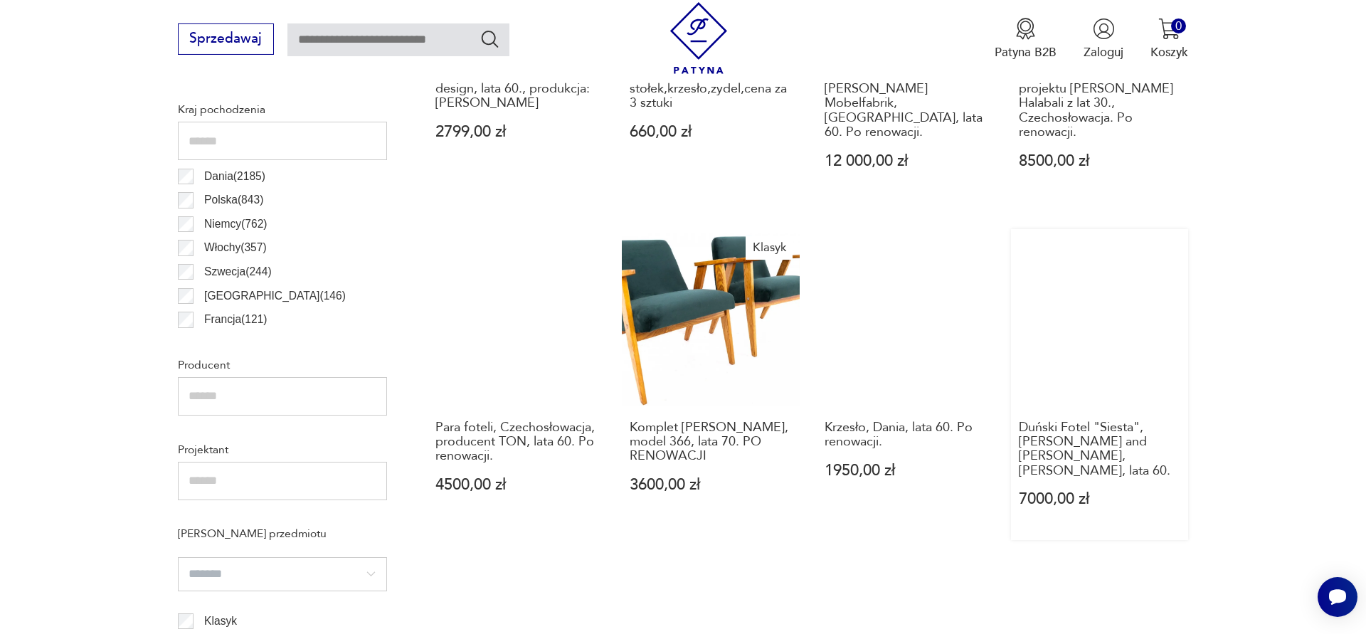
scroll to position [1054, 0]
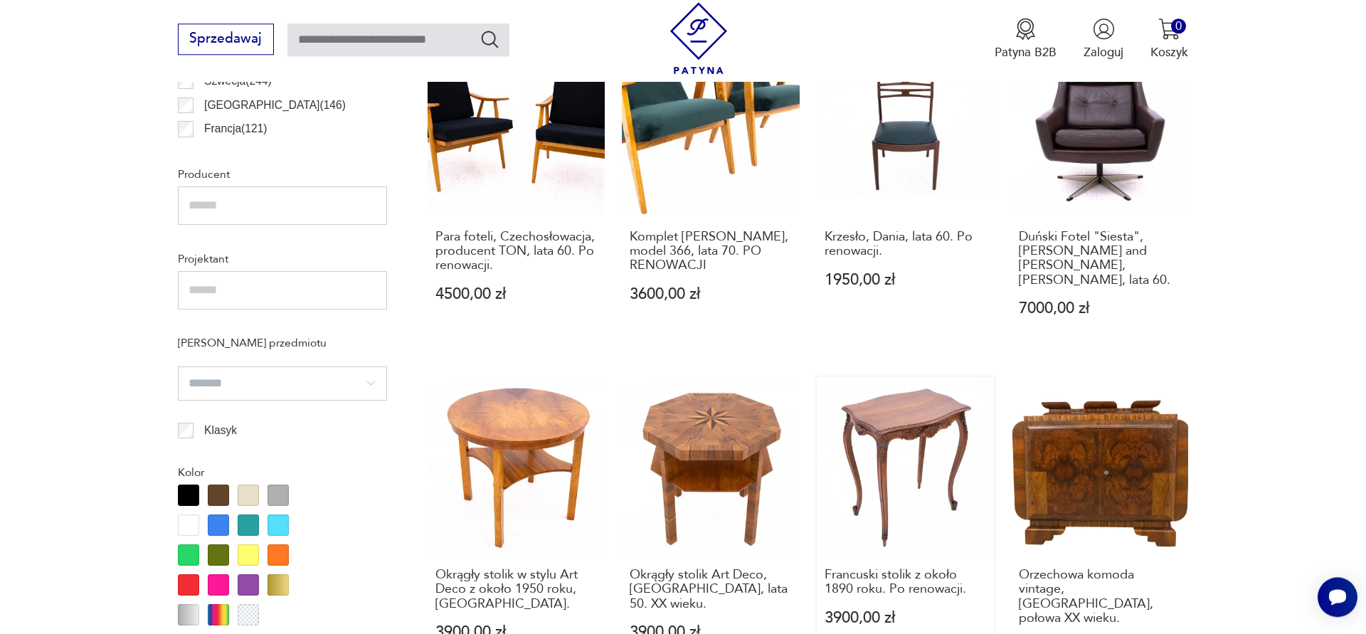
click at [946, 378] on link "Francuski stolik z około 1890 roku. Po renowacji. 3900,00 zł" at bounding box center [905, 532] width 177 height 311
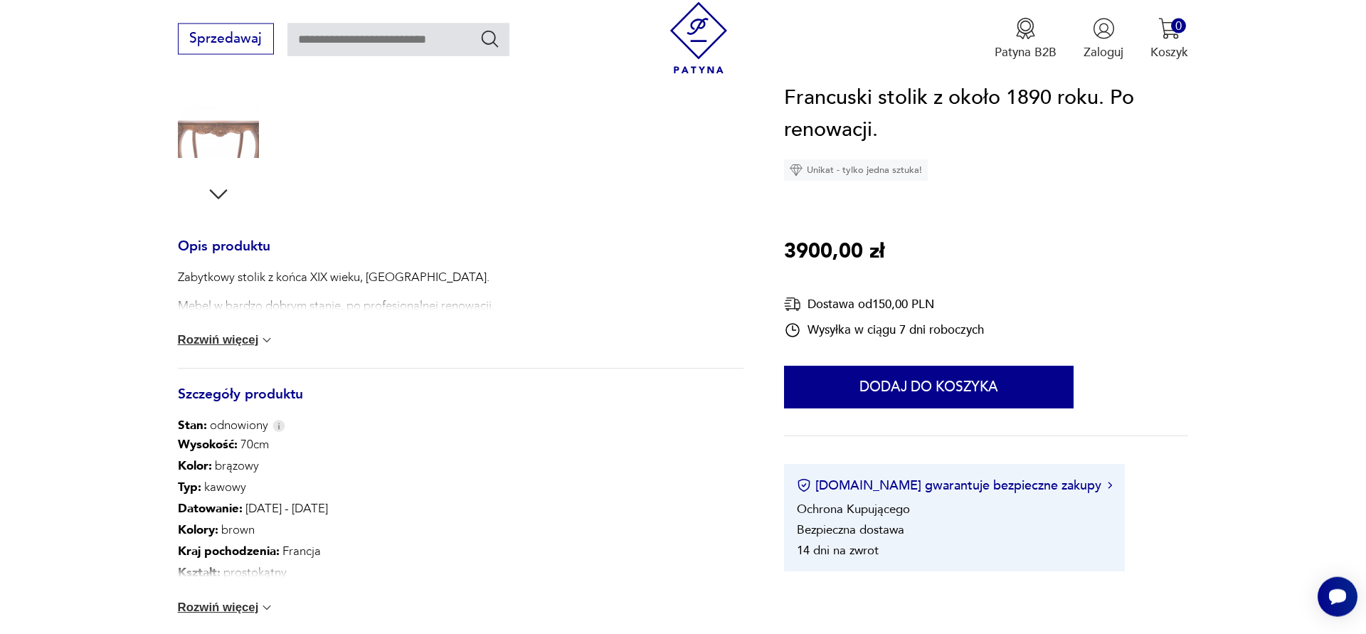
scroll to position [581, 0]
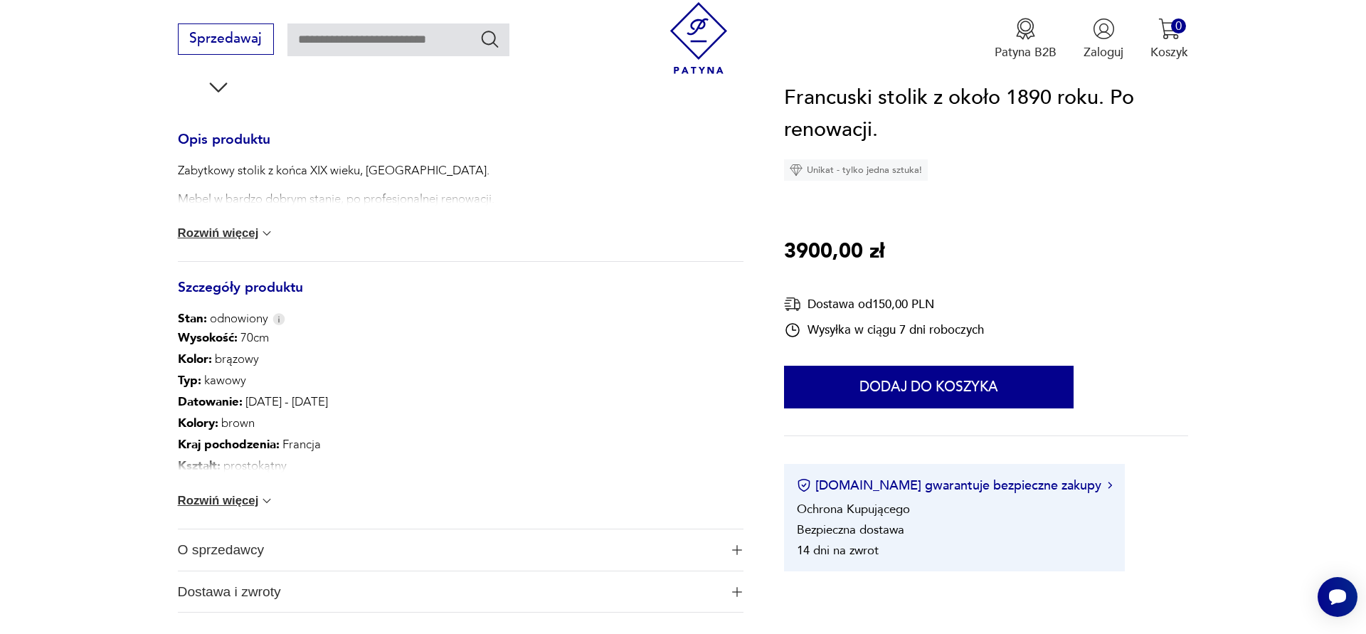
click at [249, 235] on button "Rozwiń więcej" at bounding box center [226, 233] width 97 height 14
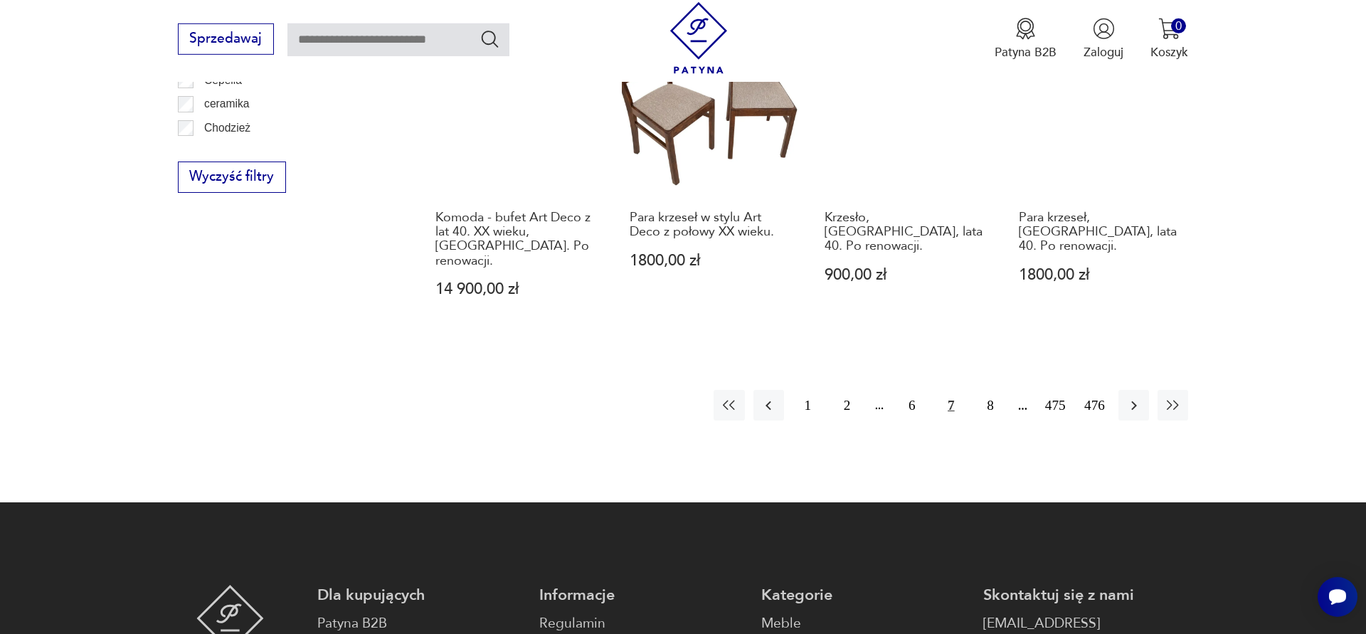
scroll to position [1779, 0]
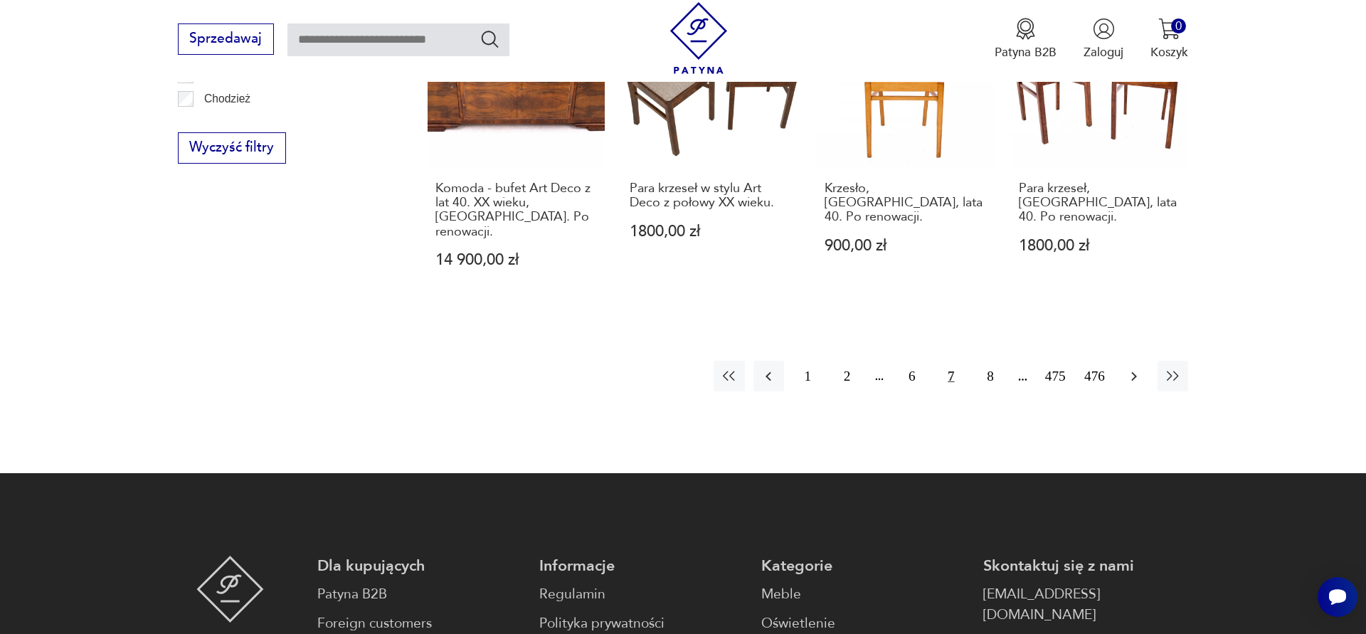
click at [1131, 368] on icon "button" at bounding box center [1134, 376] width 17 height 17
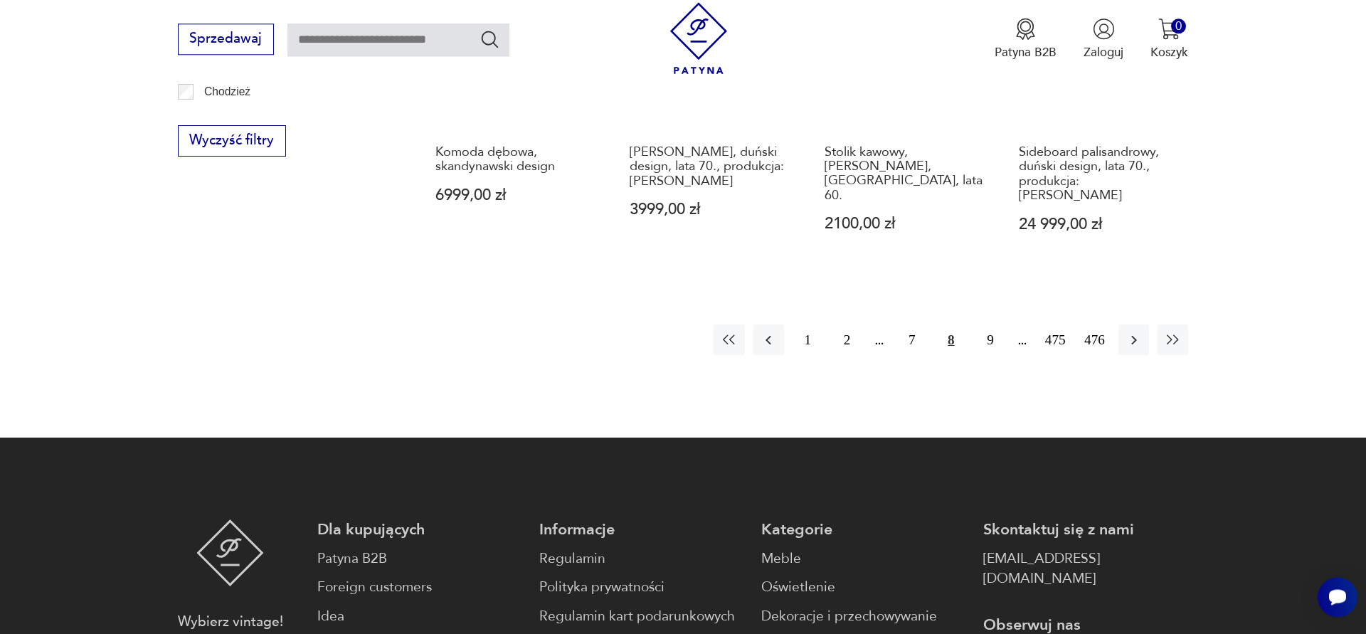
scroll to position [1852, 0]
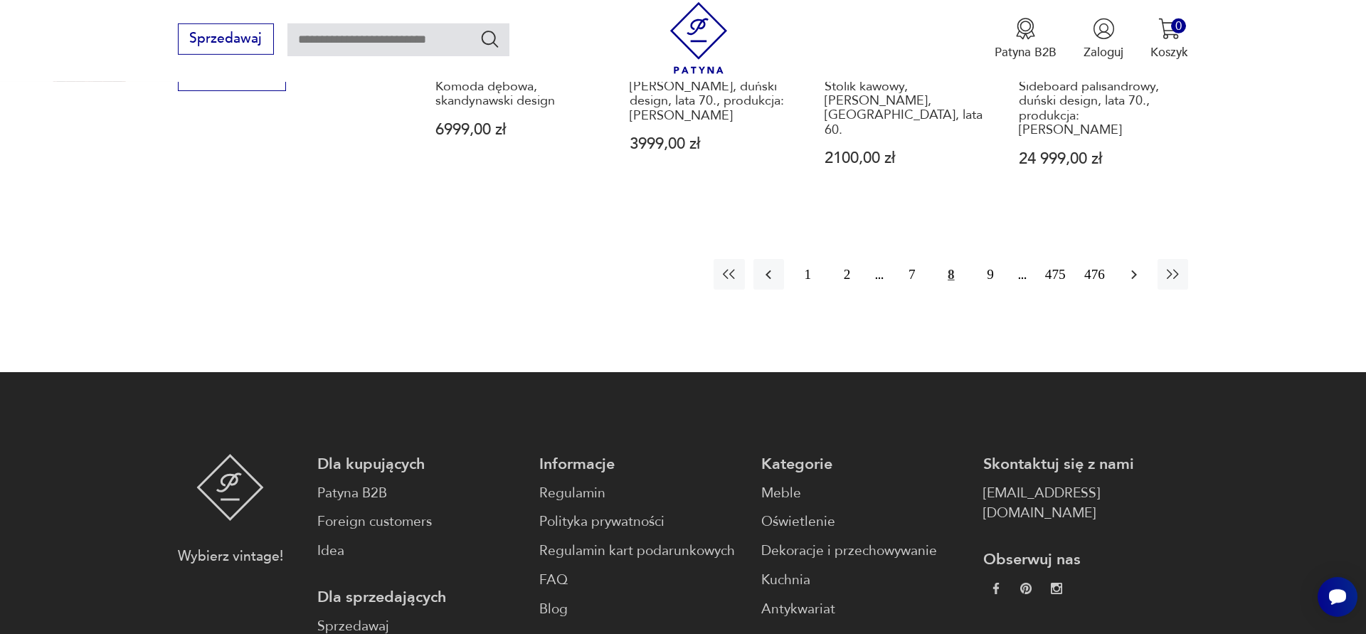
click at [1126, 259] on button "button" at bounding box center [1133, 274] width 31 height 31
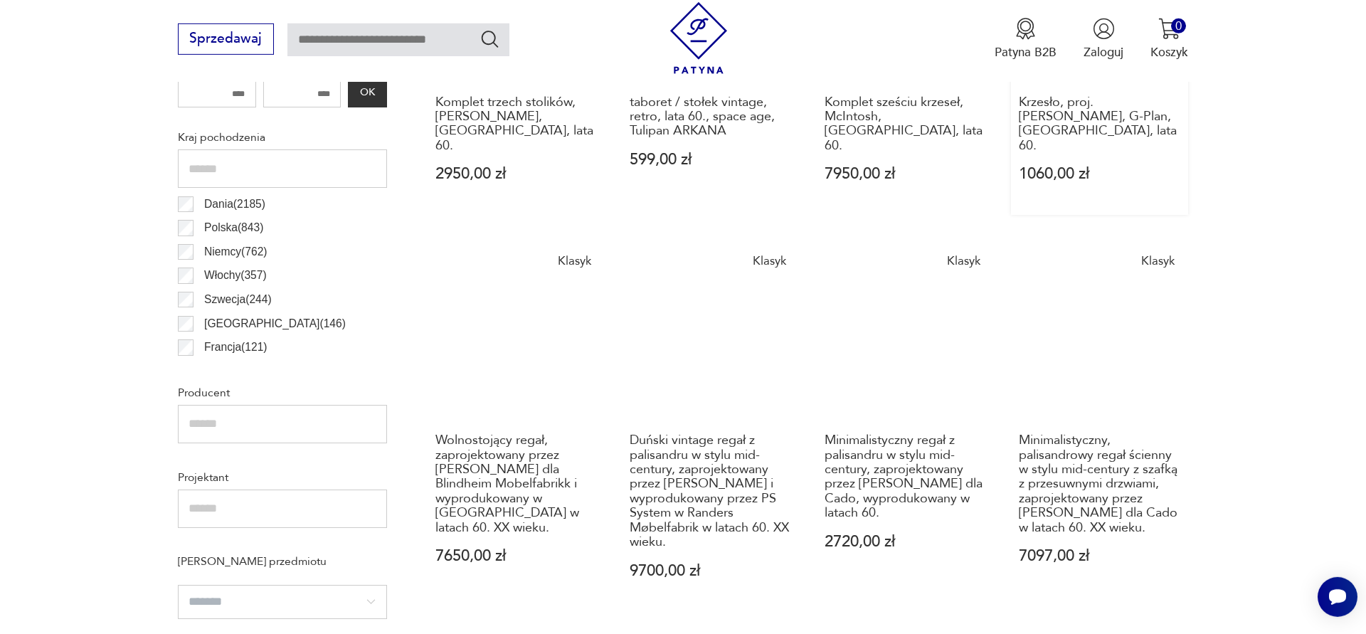
scroll to position [328, 0]
